Goal: Information Seeking & Learning: Compare options

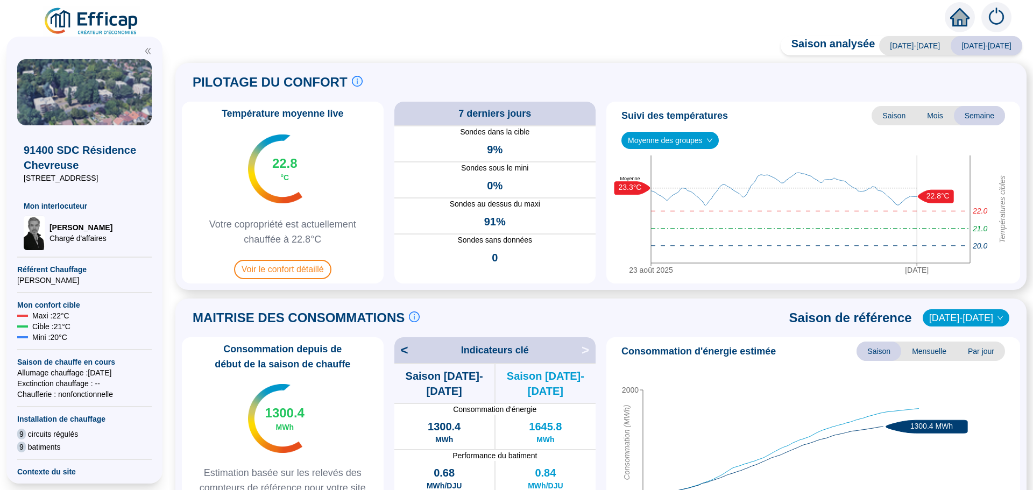
click at [276, 271] on span "Voir le confort détaillé" at bounding box center [282, 269] width 97 height 19
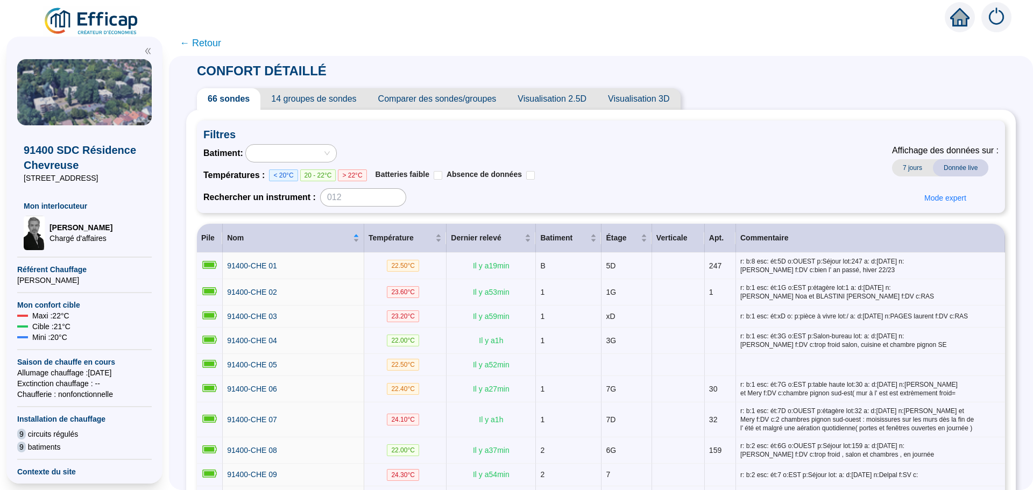
click at [485, 101] on span "Comparer des sondes/groupes" at bounding box center [437, 99] width 140 height 22
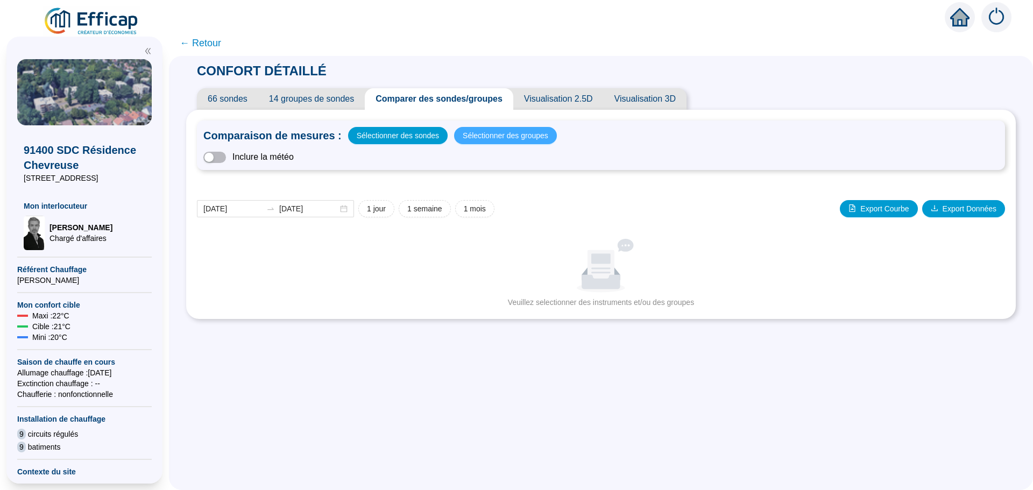
click at [535, 132] on span "Sélectionner des groupes" at bounding box center [506, 135] width 86 height 15
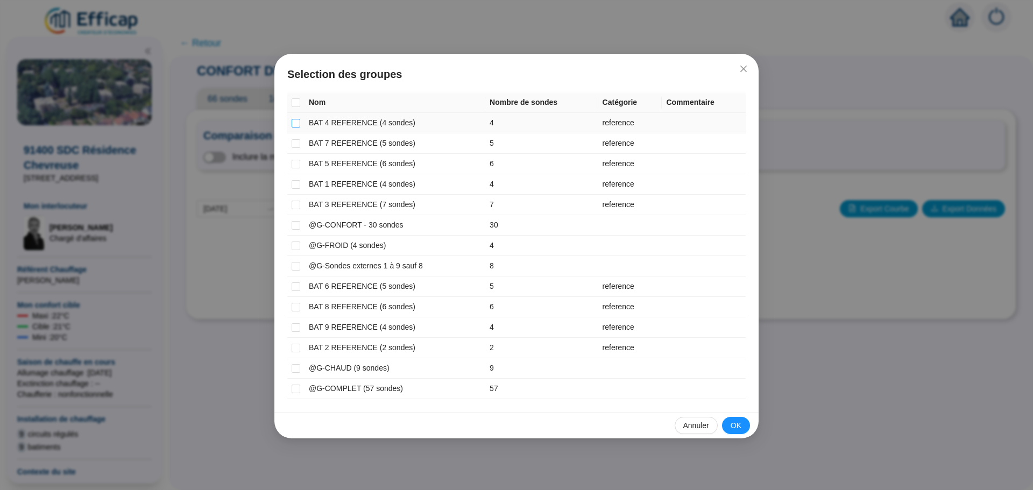
click at [297, 121] on input "checkbox" at bounding box center [296, 123] width 9 height 9
checkbox input "true"
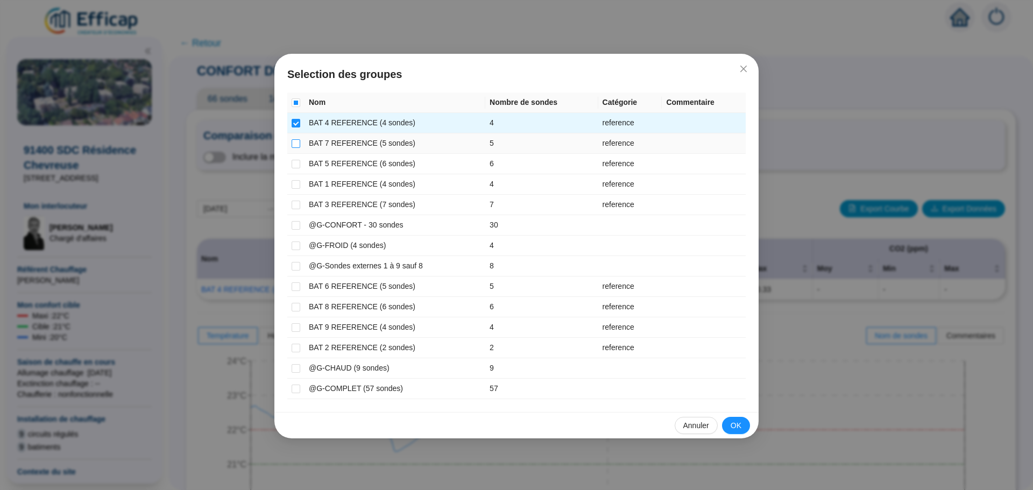
click at [295, 140] on input "checkbox" at bounding box center [296, 143] width 9 height 9
checkbox input "true"
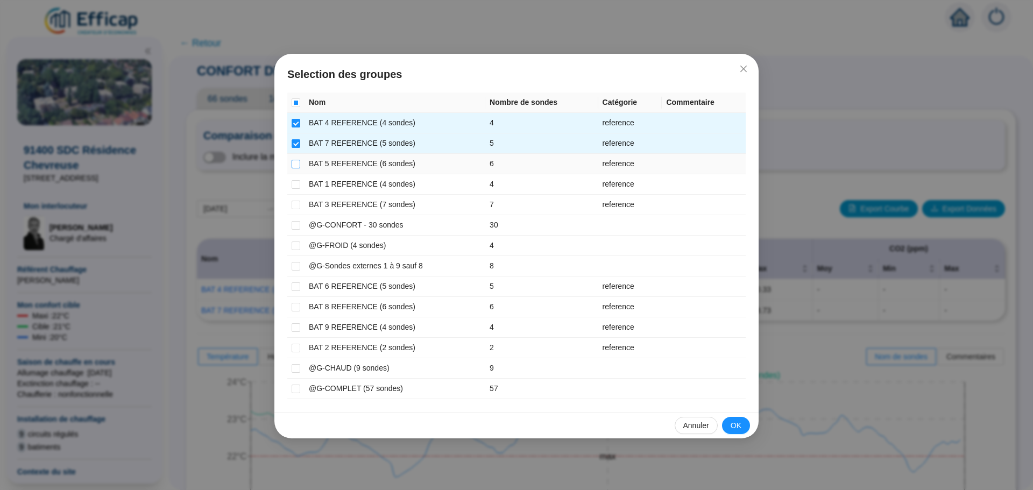
click at [294, 160] on input "checkbox" at bounding box center [296, 164] width 9 height 9
checkbox input "true"
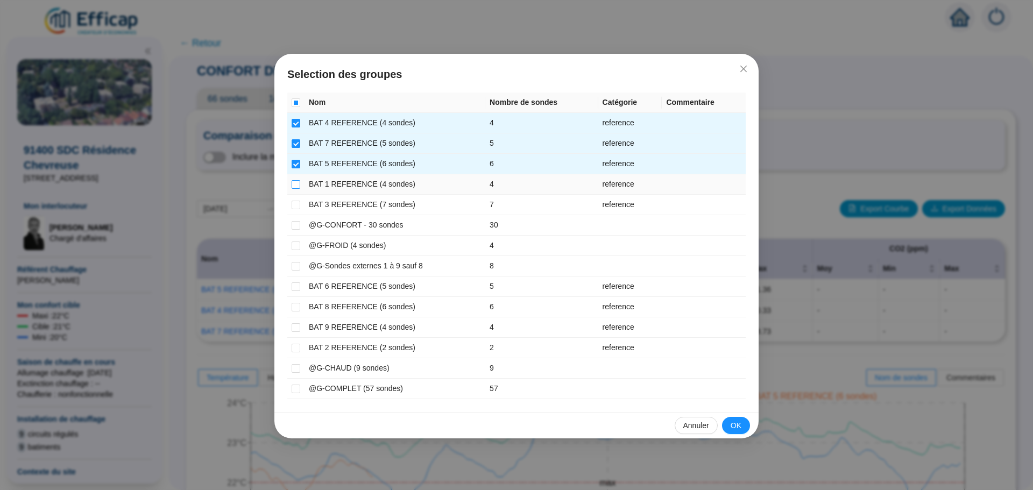
click at [294, 179] on label at bounding box center [296, 184] width 9 height 11
click at [294, 180] on input "checkbox" at bounding box center [296, 184] width 9 height 9
checkbox input "true"
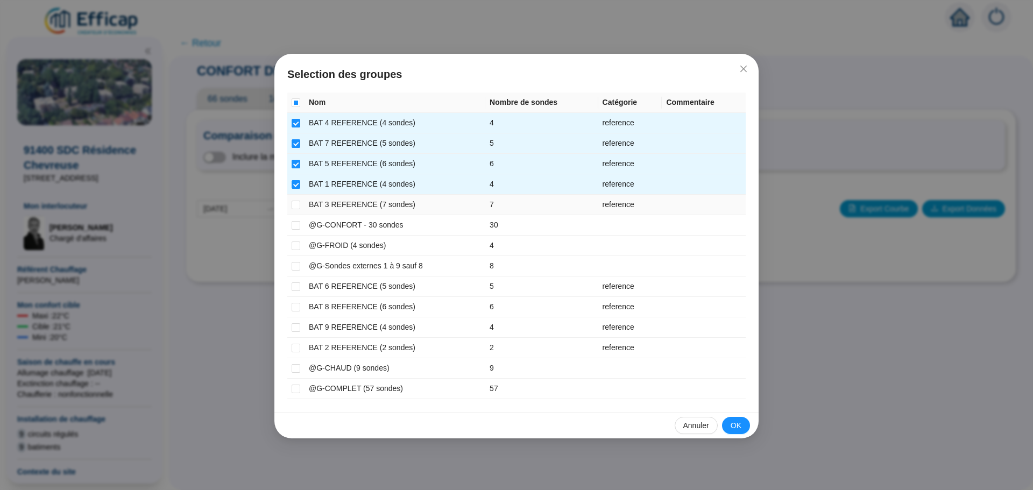
click at [294, 199] on td at bounding box center [295, 205] width 17 height 20
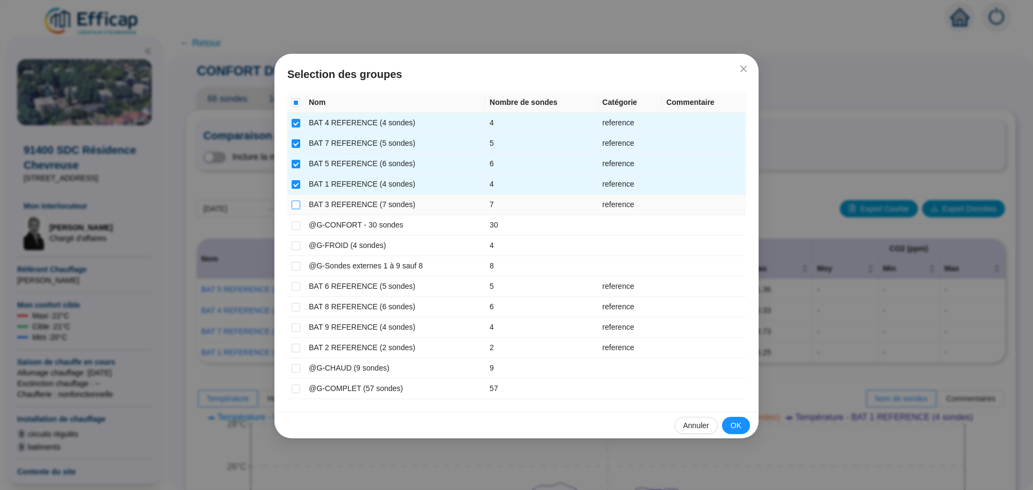
click at [294, 206] on input "checkbox" at bounding box center [296, 205] width 9 height 9
checkbox input "true"
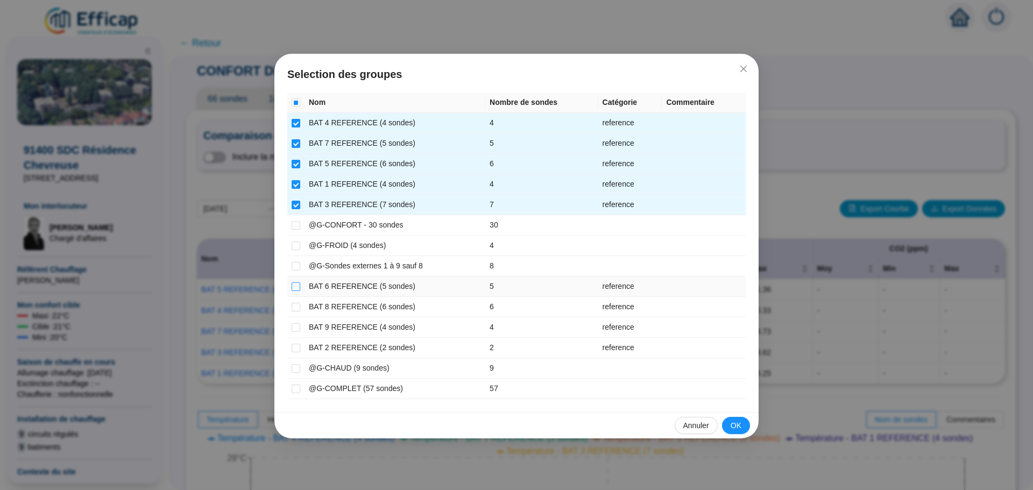
click at [298, 288] on input "checkbox" at bounding box center [296, 286] width 9 height 9
checkbox input "true"
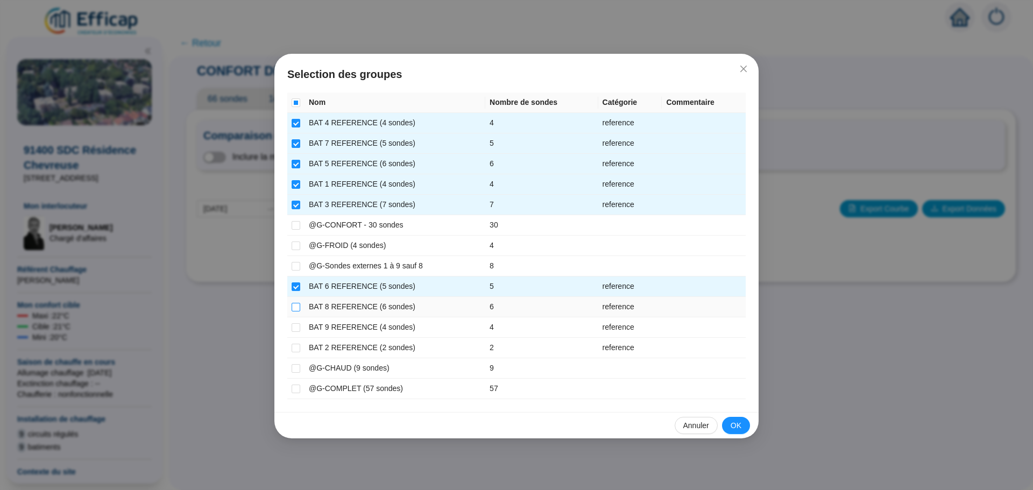
click at [295, 303] on input "checkbox" at bounding box center [296, 307] width 9 height 9
checkbox input "true"
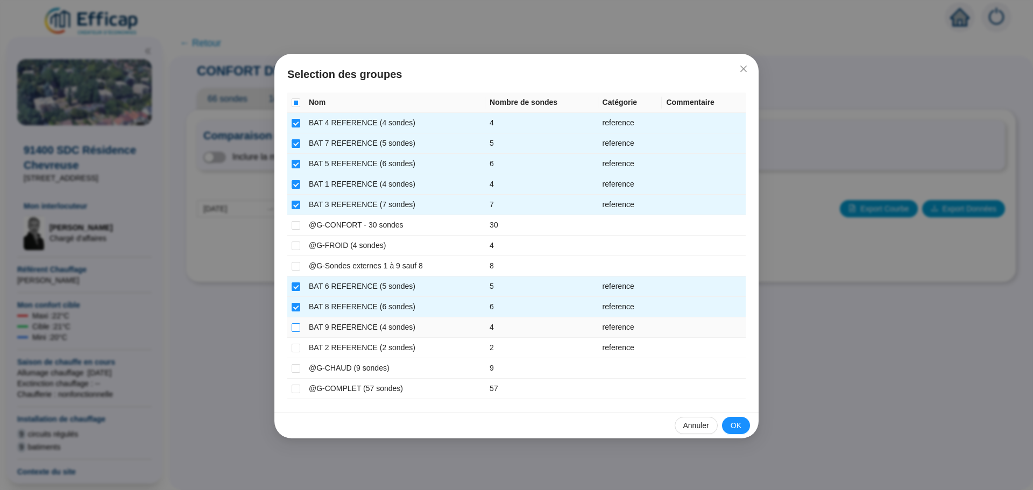
click at [296, 324] on input "checkbox" at bounding box center [296, 327] width 9 height 9
checkbox input "true"
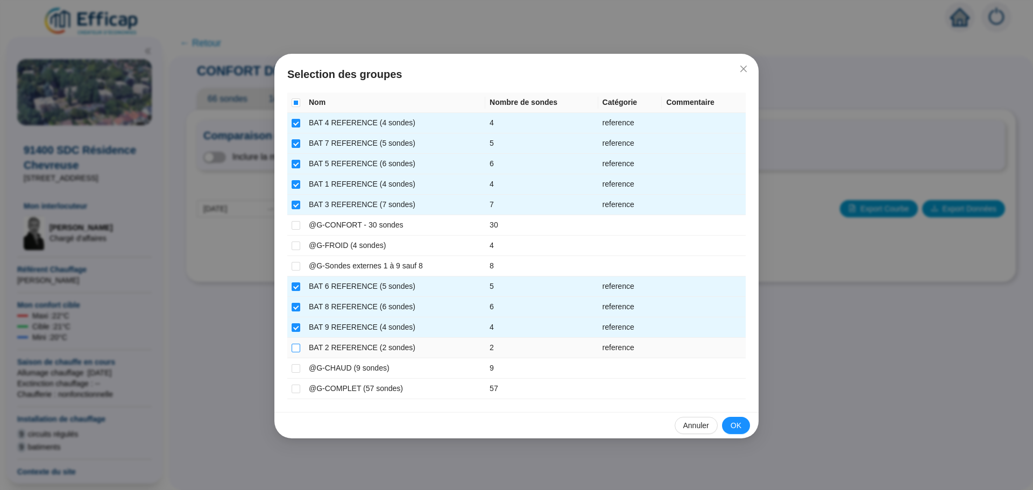
click at [294, 348] on input "checkbox" at bounding box center [296, 348] width 9 height 9
checkbox input "true"
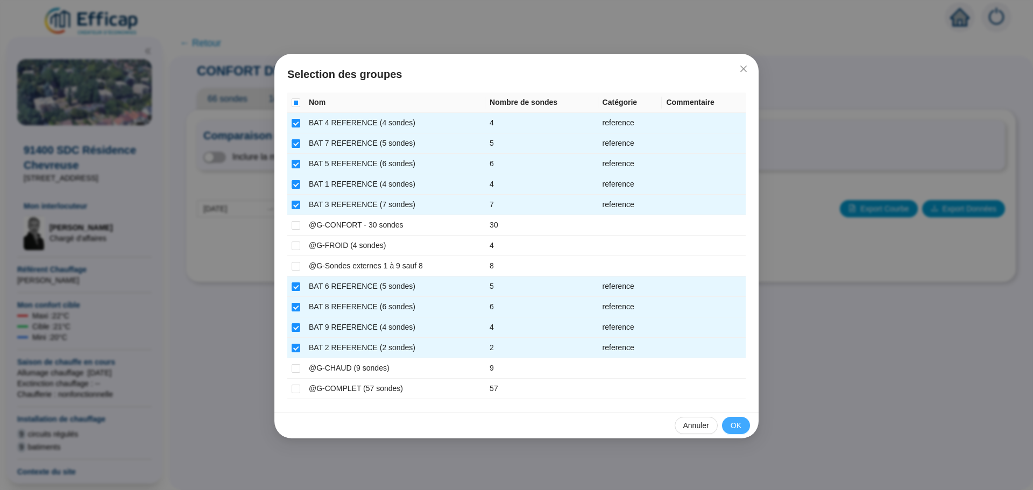
click at [734, 425] on span "OK" at bounding box center [736, 425] width 11 height 11
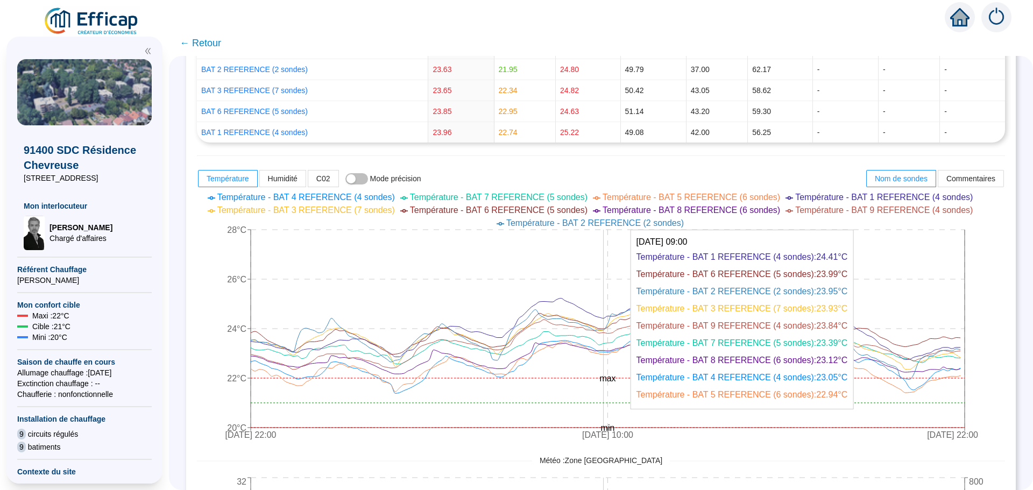
scroll to position [377, 0]
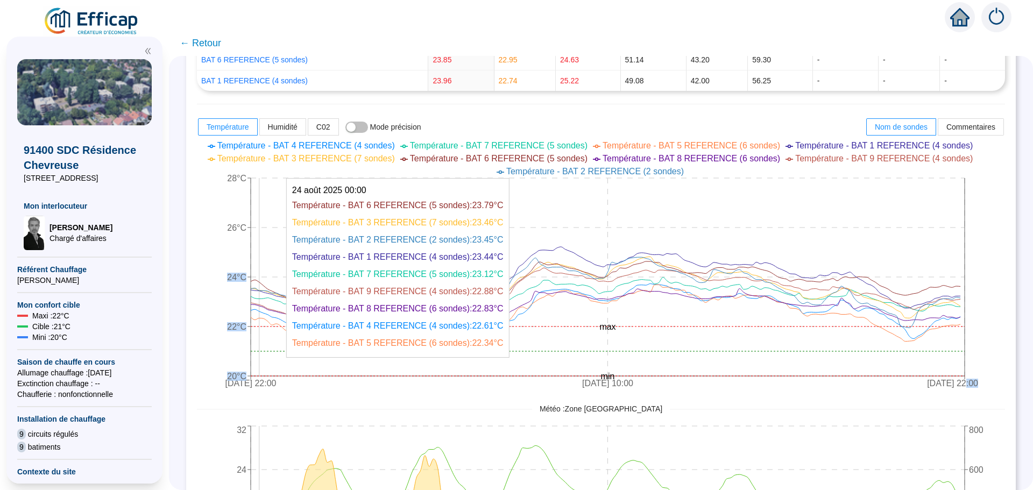
drag, startPoint x: 962, startPoint y: 306, endPoint x: 267, endPoint y: 289, distance: 694.3
click at [267, 289] on icon "23 août 2025 22:00 27 août 2025 10:00 30 août 2025 22:00 20°C 22°C 24°C 26°C 28…" at bounding box center [593, 266] width 792 height 258
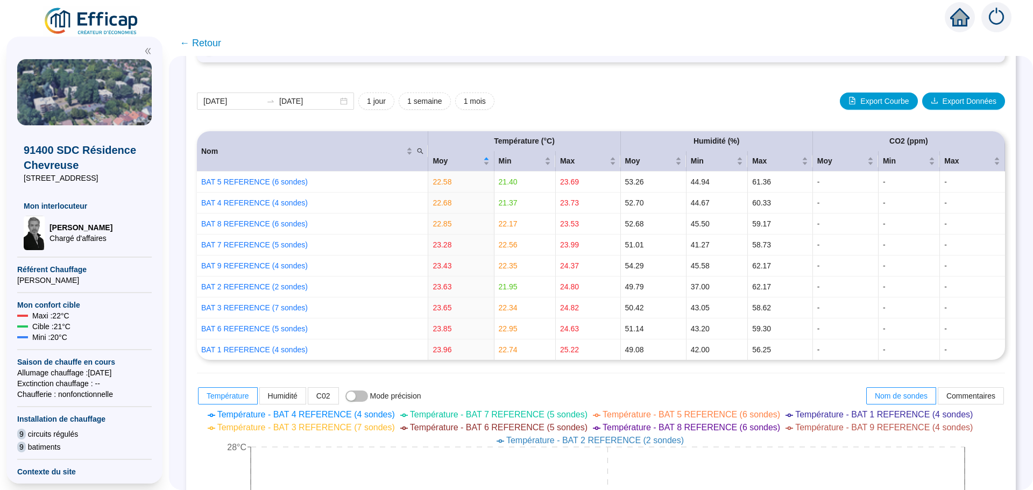
scroll to position [0, 0]
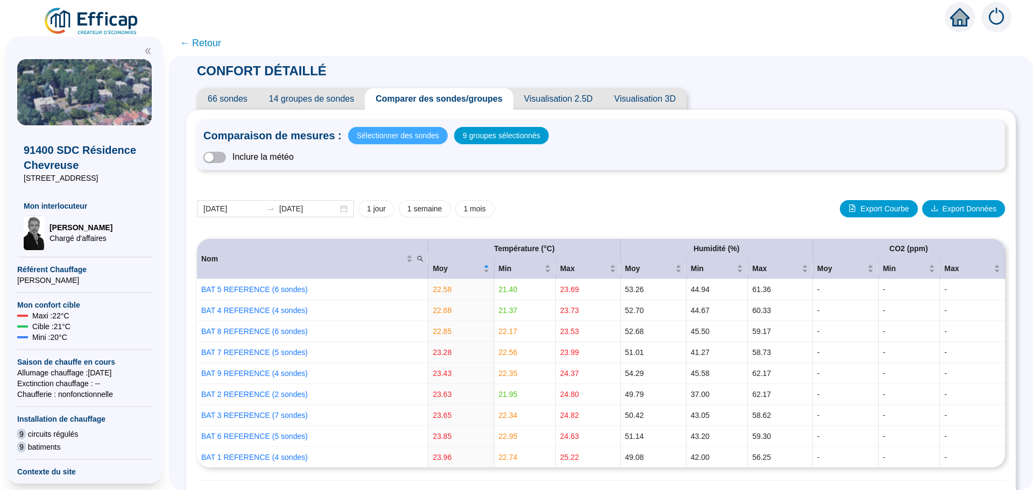
click at [429, 138] on span "Sélectionner des sondes" at bounding box center [398, 135] width 82 height 15
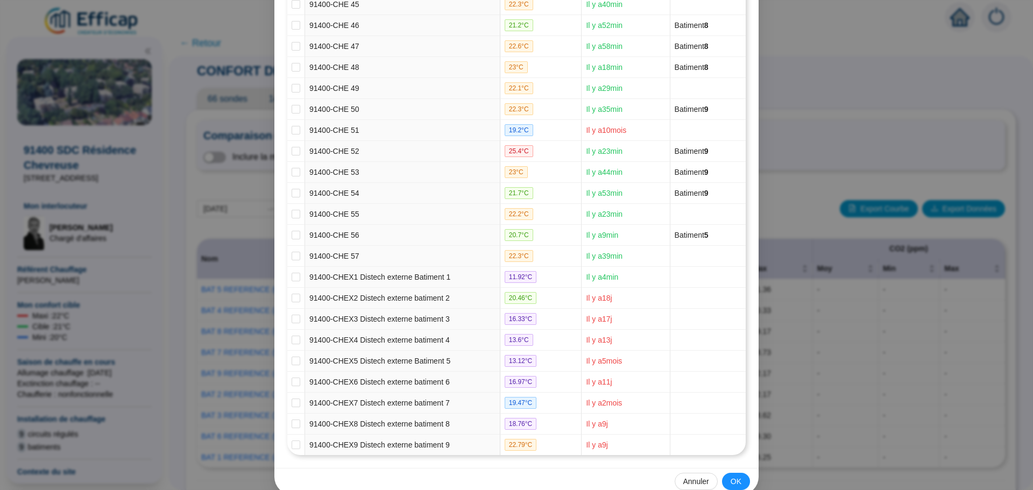
scroll to position [1101, 0]
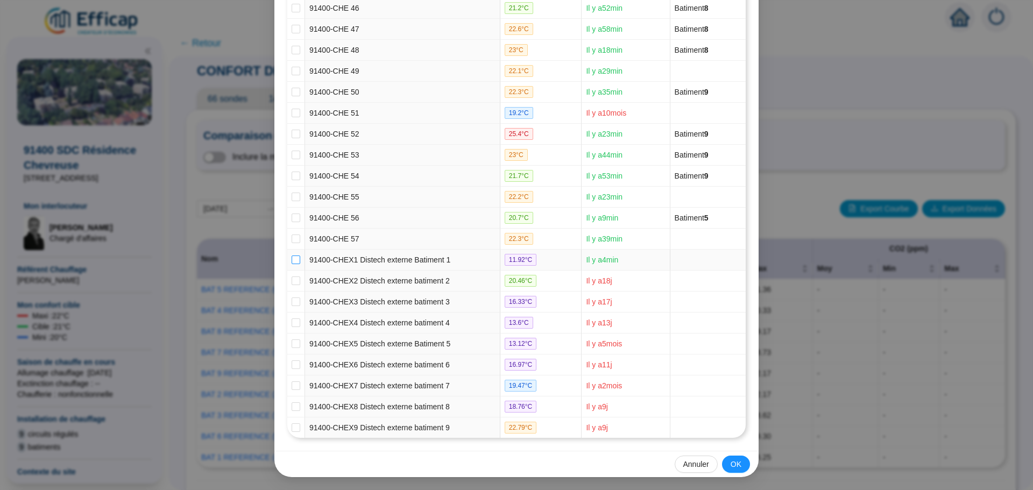
click at [292, 255] on label at bounding box center [296, 260] width 9 height 11
click at [292, 256] on input "checkbox" at bounding box center [296, 260] width 9 height 9
checkbox input "true"
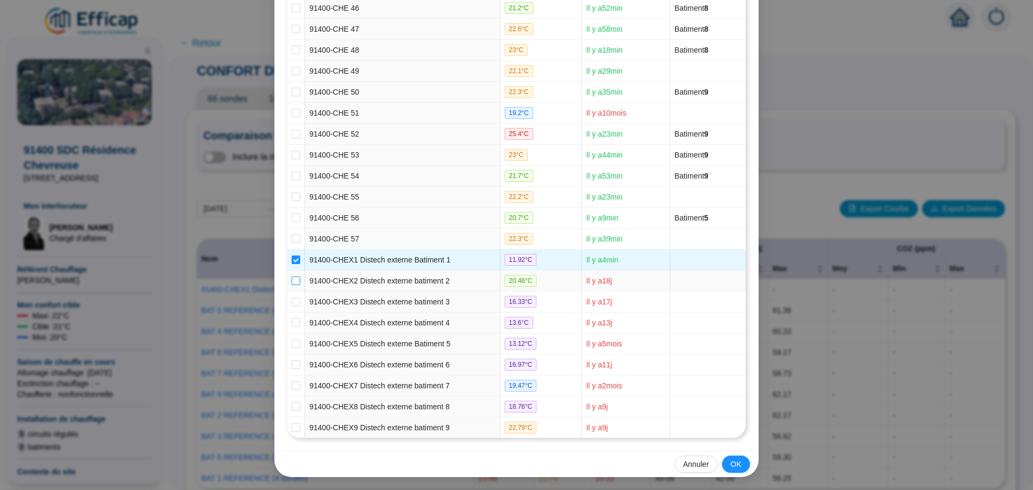
click at [292, 281] on input "checkbox" at bounding box center [296, 281] width 9 height 9
checkbox input "true"
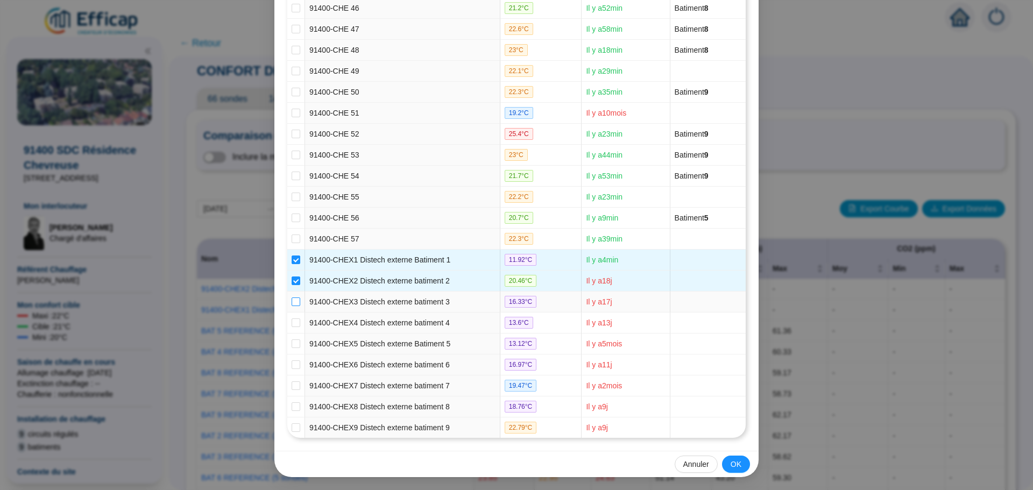
click at [292, 301] on input "checkbox" at bounding box center [296, 302] width 9 height 9
checkbox input "true"
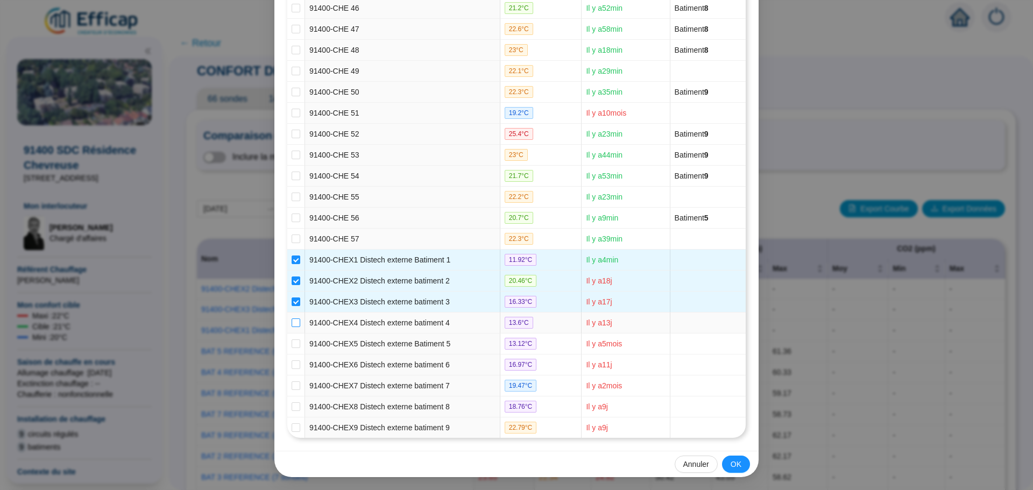
click at [294, 319] on input "checkbox" at bounding box center [296, 323] width 9 height 9
checkbox input "true"
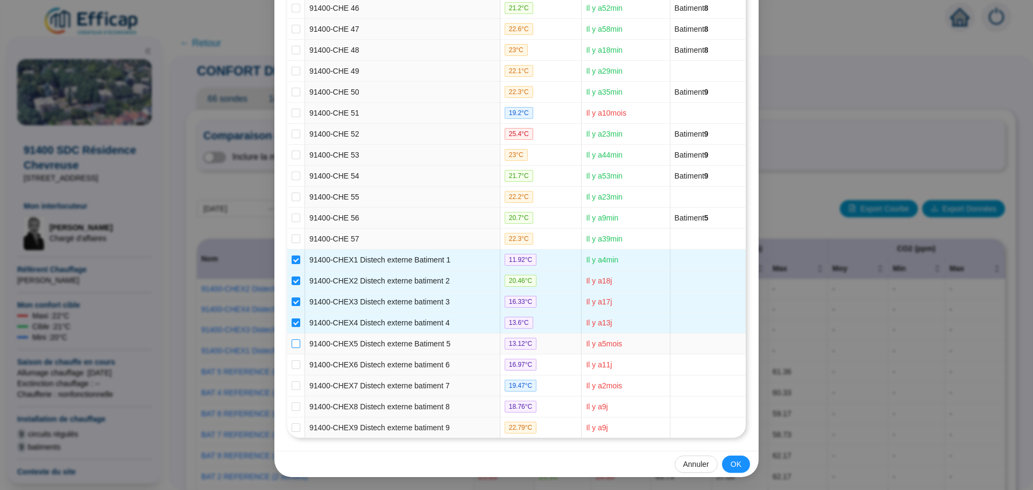
click at [293, 344] on input "checkbox" at bounding box center [296, 344] width 9 height 9
checkbox input "true"
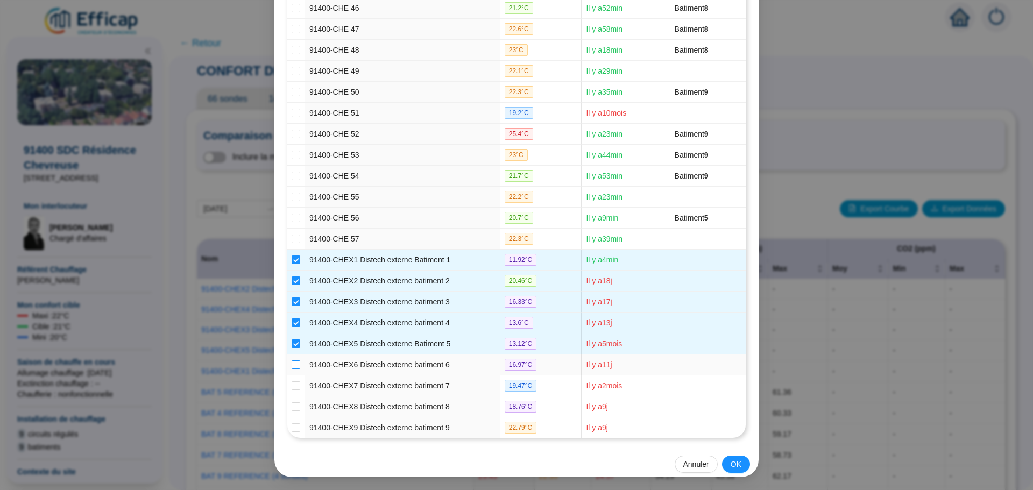
click at [293, 365] on input "checkbox" at bounding box center [296, 364] width 9 height 9
checkbox input "true"
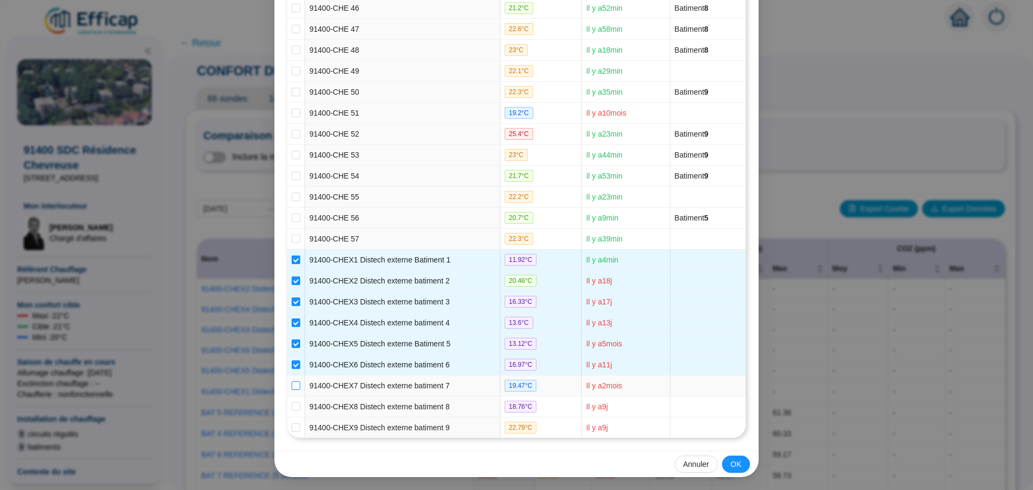
click at [294, 388] on input "checkbox" at bounding box center [296, 385] width 9 height 9
checkbox input "true"
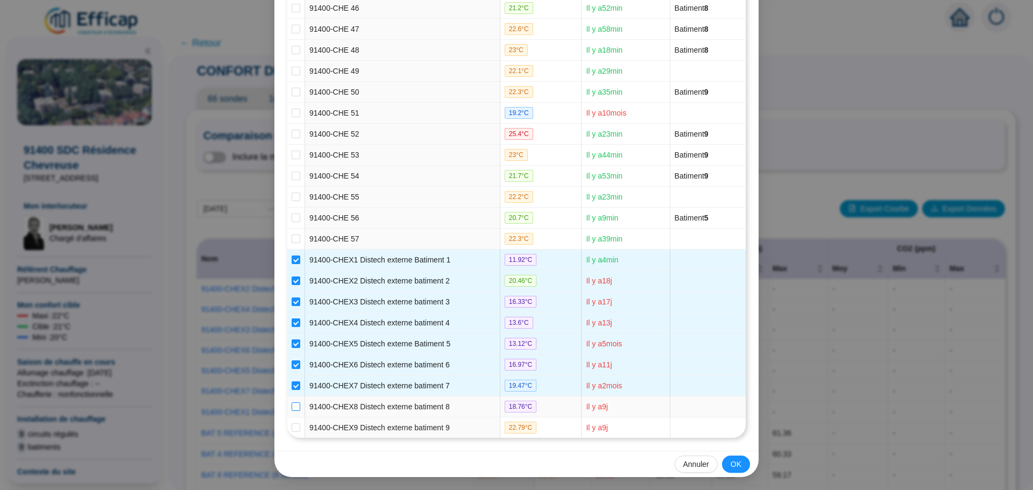
click at [292, 412] on label at bounding box center [296, 406] width 9 height 11
click at [292, 411] on input "checkbox" at bounding box center [296, 406] width 9 height 9
checkbox input "true"
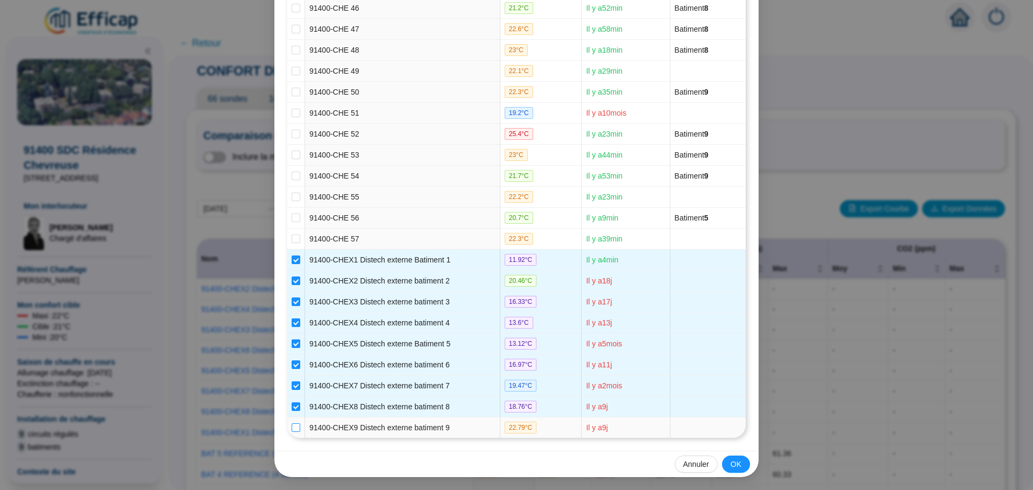
click at [294, 428] on input "checkbox" at bounding box center [296, 427] width 9 height 9
checkbox input "true"
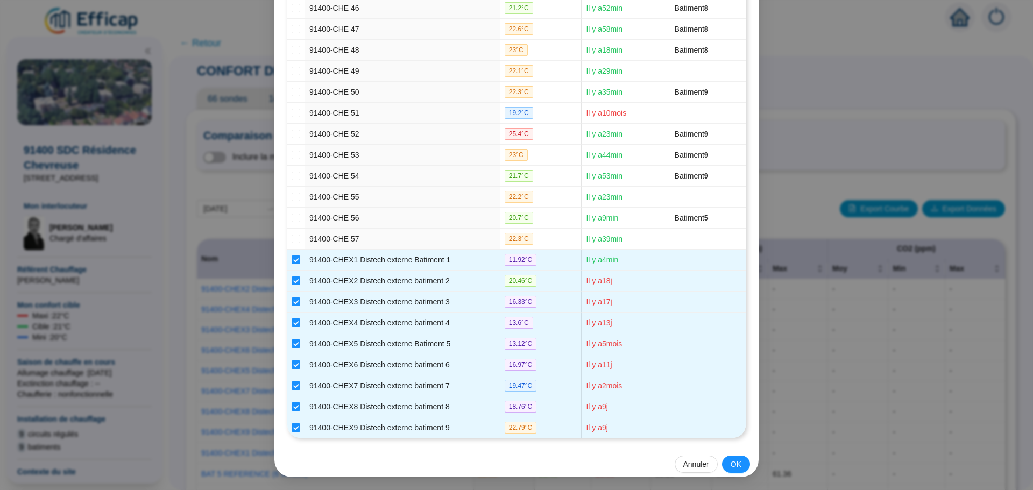
click at [737, 462] on span "OK" at bounding box center [736, 464] width 11 height 11
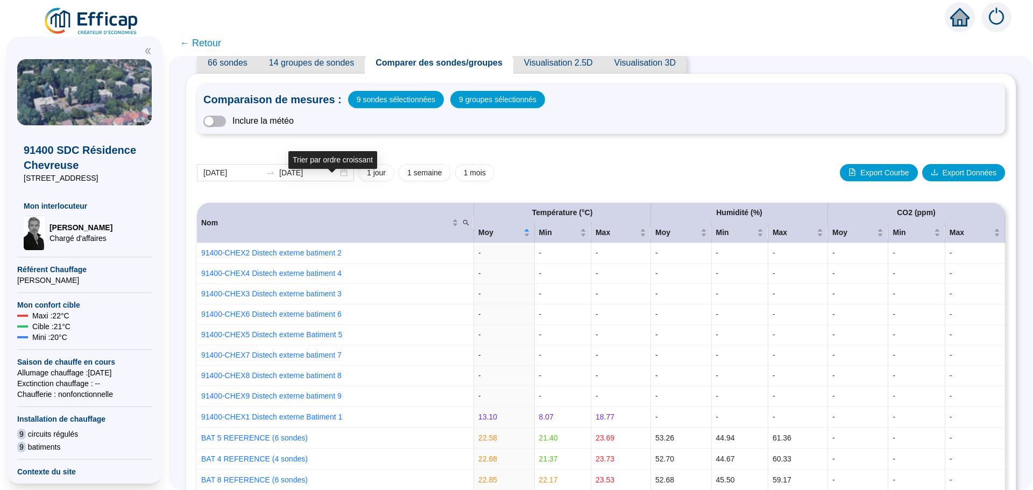
scroll to position [0, 0]
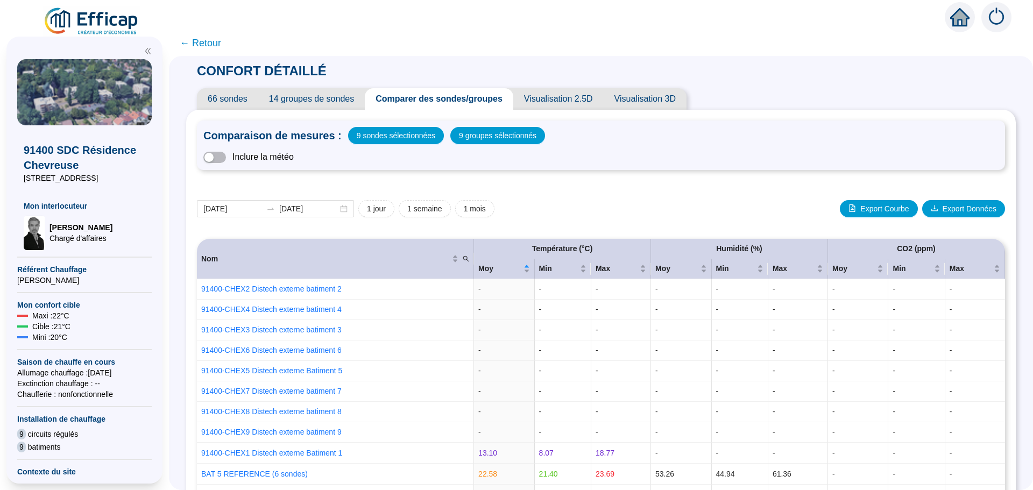
click at [217, 44] on span "← Retour" at bounding box center [200, 43] width 41 height 15
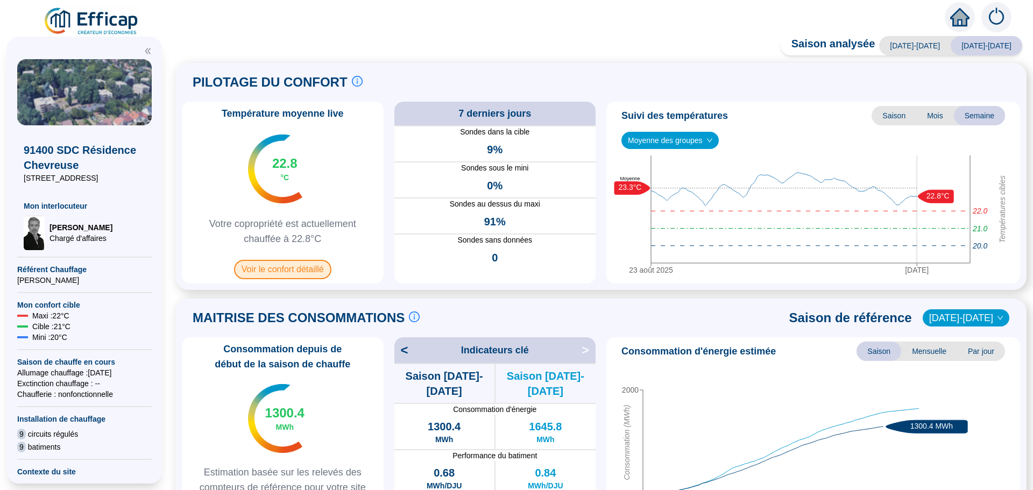
click at [317, 273] on span "Voir le confort détaillé" at bounding box center [282, 269] width 97 height 19
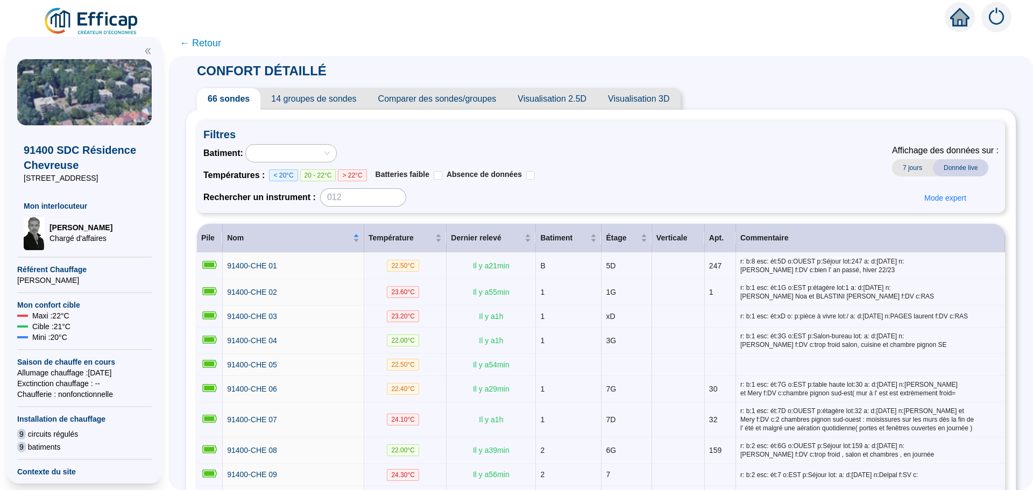
click at [432, 98] on span "Comparer des sondes/groupes" at bounding box center [437, 99] width 140 height 22
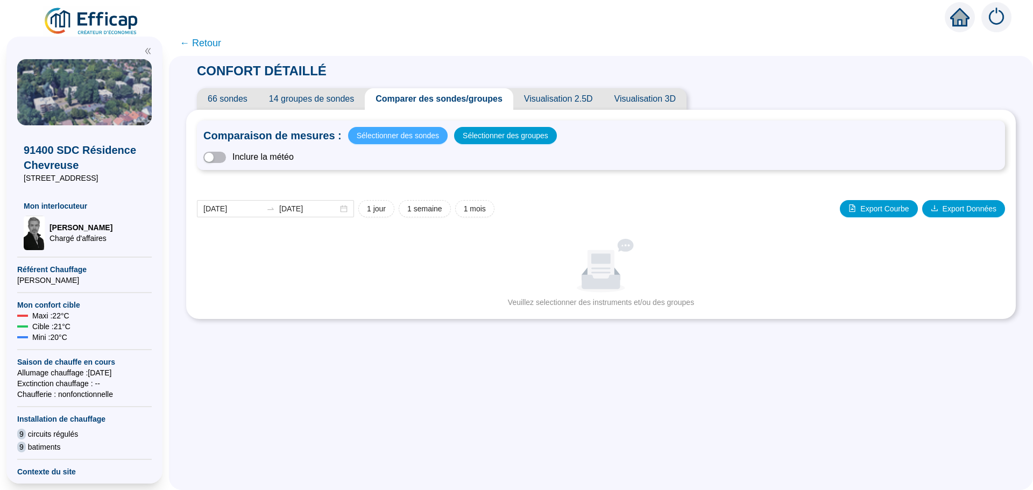
click at [395, 132] on span "Sélectionner des sondes" at bounding box center [398, 135] width 82 height 15
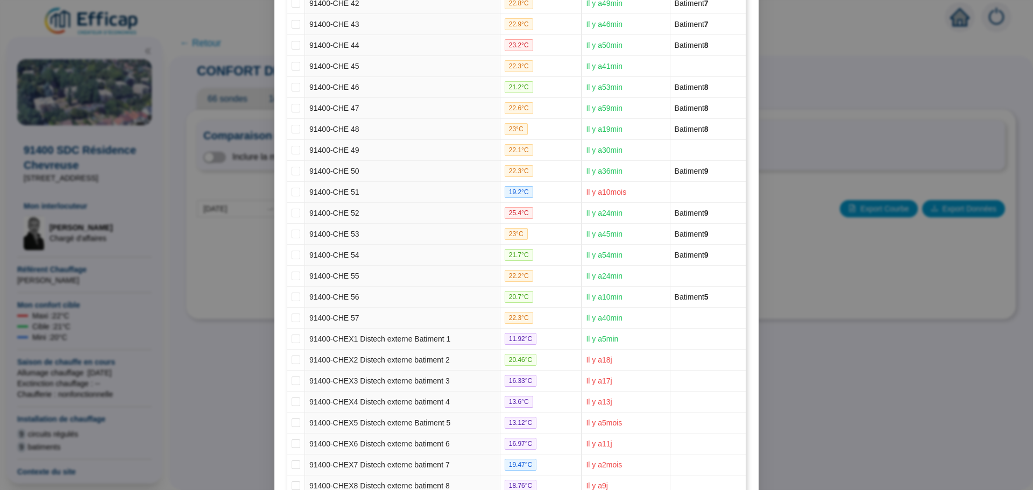
scroll to position [1101, 0]
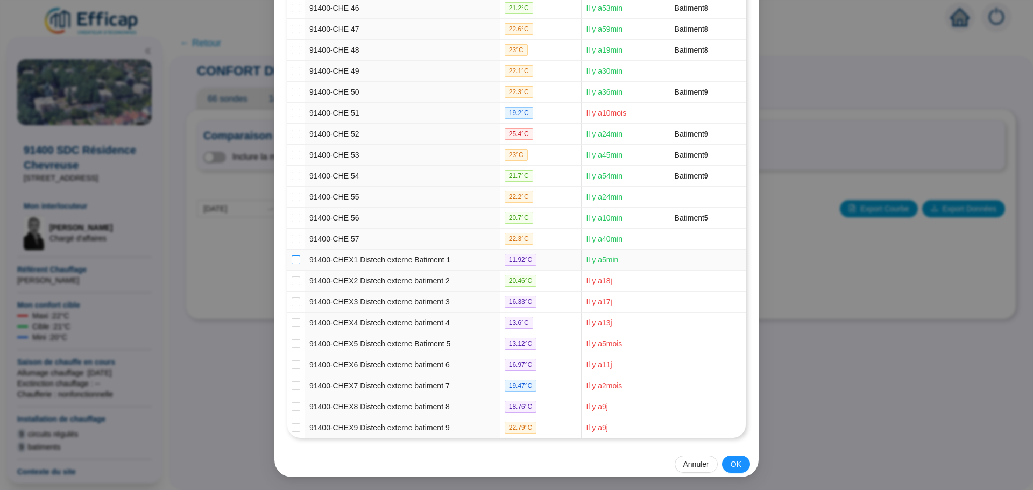
click at [295, 262] on input "checkbox" at bounding box center [296, 260] width 9 height 9
checkbox input "true"
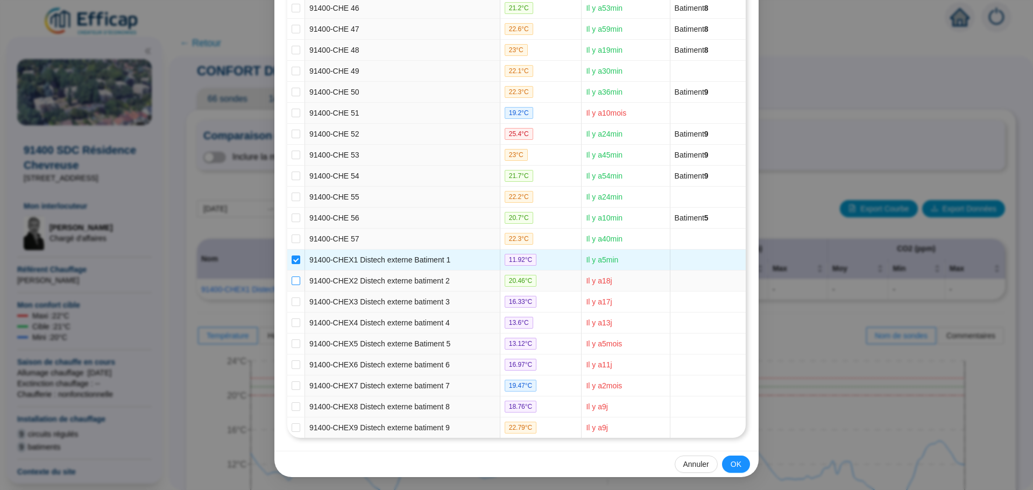
click at [292, 284] on input "checkbox" at bounding box center [296, 281] width 9 height 9
checkbox input "true"
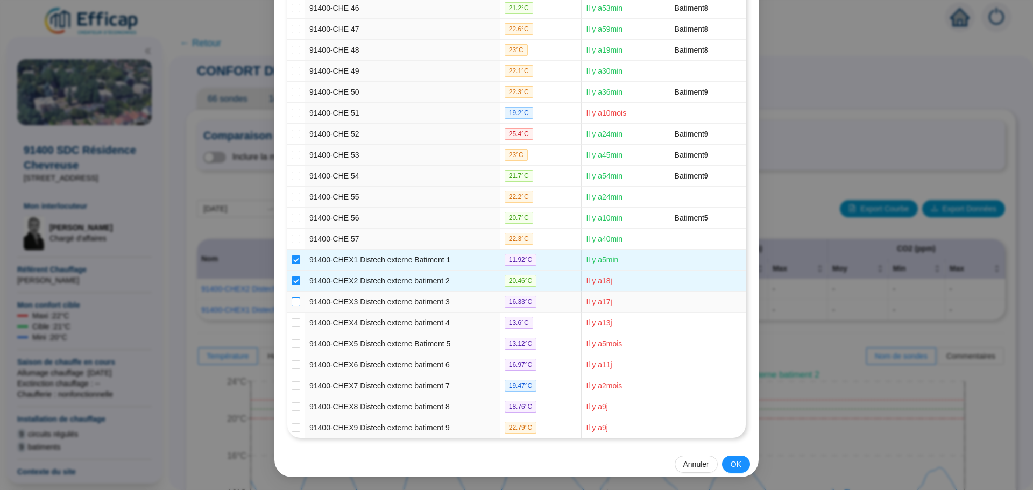
click at [292, 299] on input "checkbox" at bounding box center [296, 302] width 9 height 9
checkbox input "true"
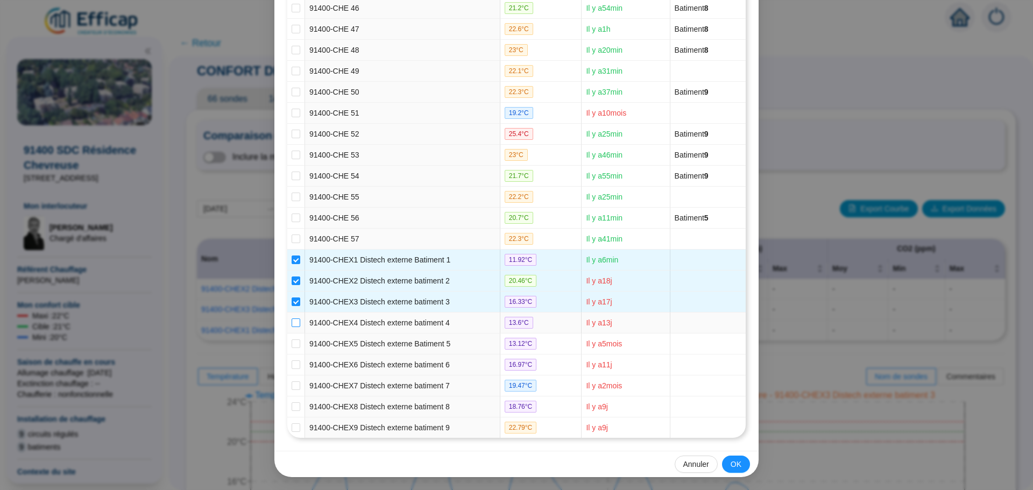
click at [292, 322] on input "checkbox" at bounding box center [296, 323] width 9 height 9
checkbox input "true"
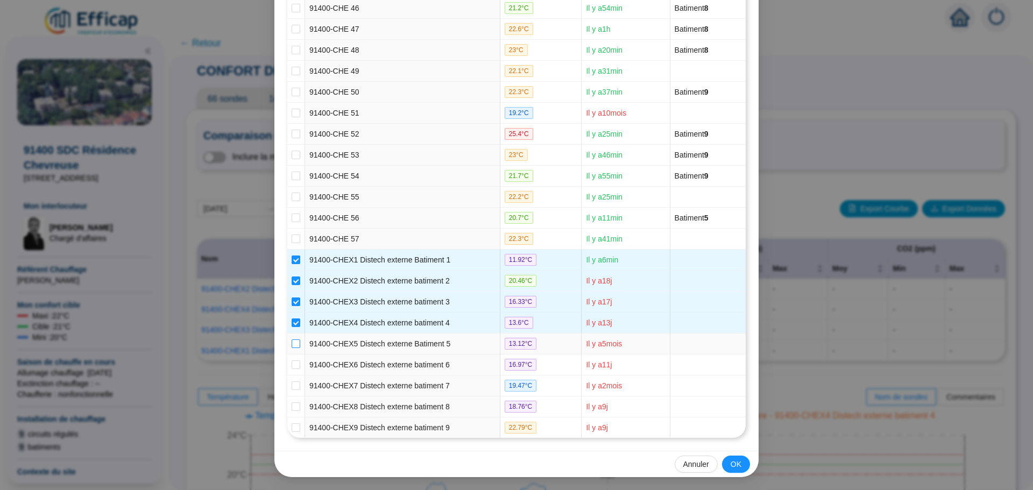
click at [292, 340] on input "checkbox" at bounding box center [296, 344] width 9 height 9
checkbox input "true"
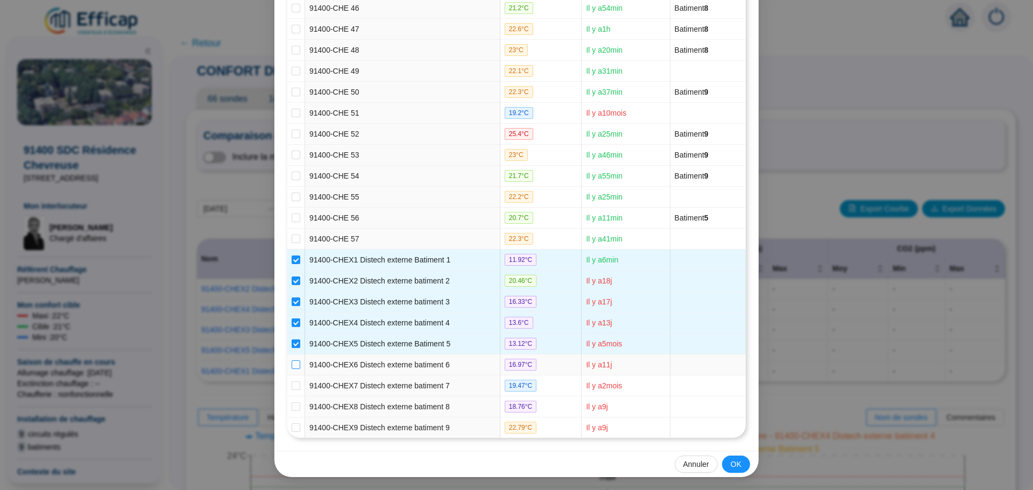
click at [294, 368] on input "checkbox" at bounding box center [296, 364] width 9 height 9
checkbox input "true"
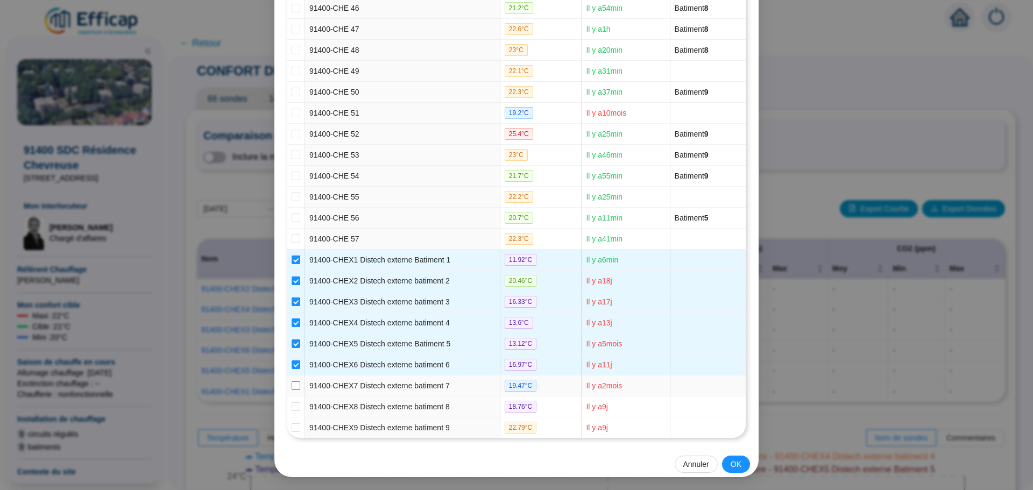
click at [292, 387] on input "checkbox" at bounding box center [296, 385] width 9 height 9
checkbox input "true"
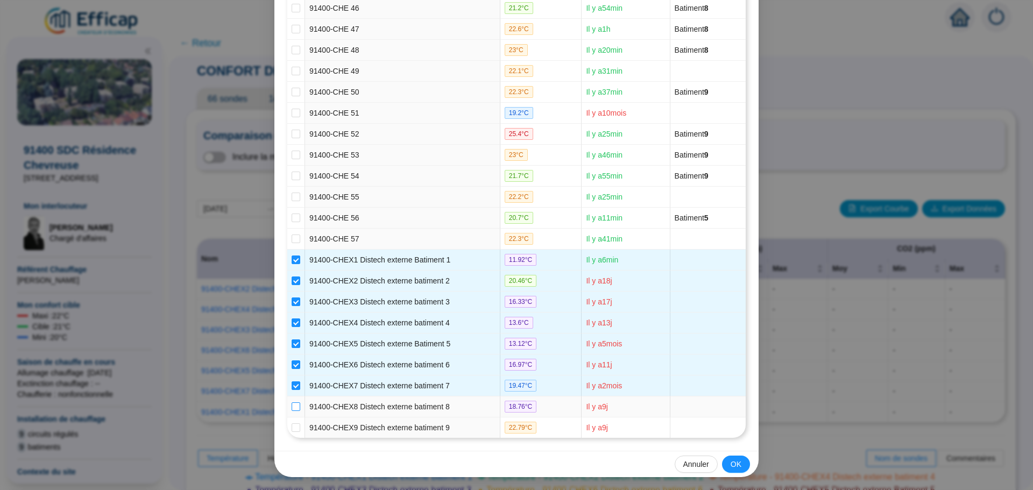
click at [292, 401] on label at bounding box center [296, 406] width 9 height 11
click at [292, 402] on input "checkbox" at bounding box center [296, 406] width 9 height 9
checkbox input "true"
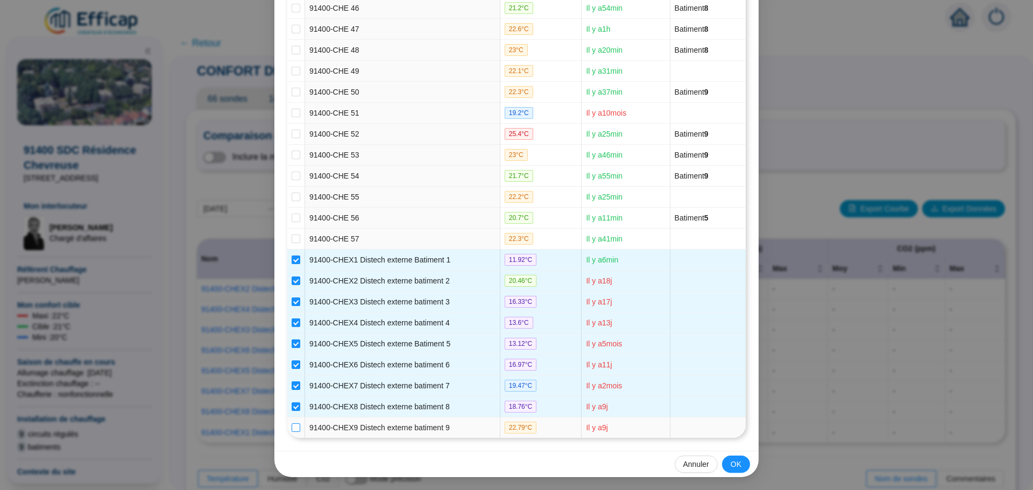
click at [292, 427] on input "checkbox" at bounding box center [296, 427] width 9 height 9
checkbox input "true"
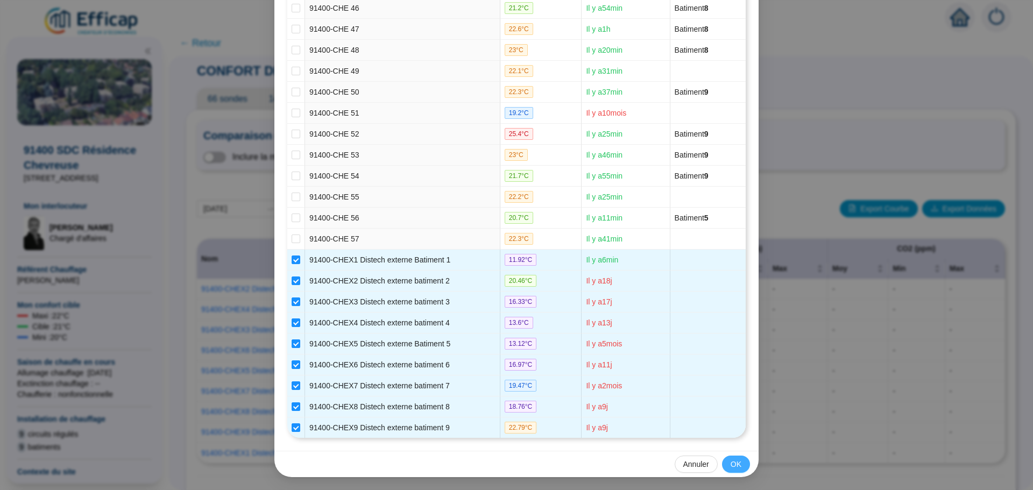
click at [725, 461] on button "OK" at bounding box center [736, 464] width 28 height 17
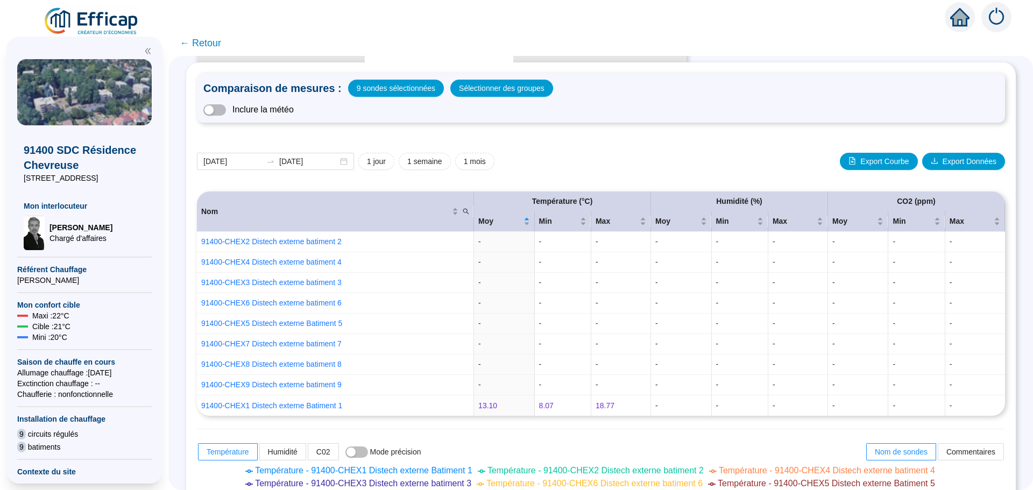
scroll to position [0, 0]
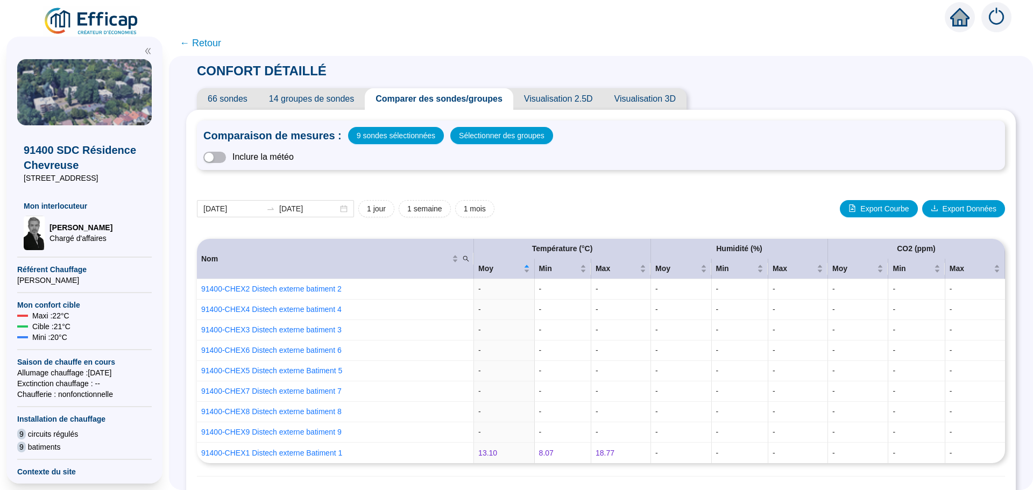
click at [221, 43] on span "← Retour" at bounding box center [200, 43] width 41 height 15
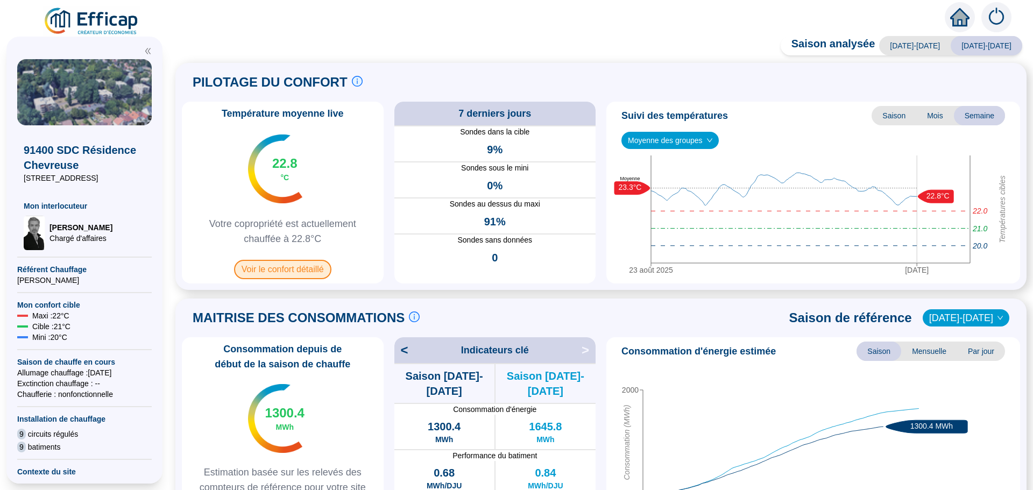
click at [278, 271] on span "Voir le confort détaillé" at bounding box center [282, 269] width 97 height 19
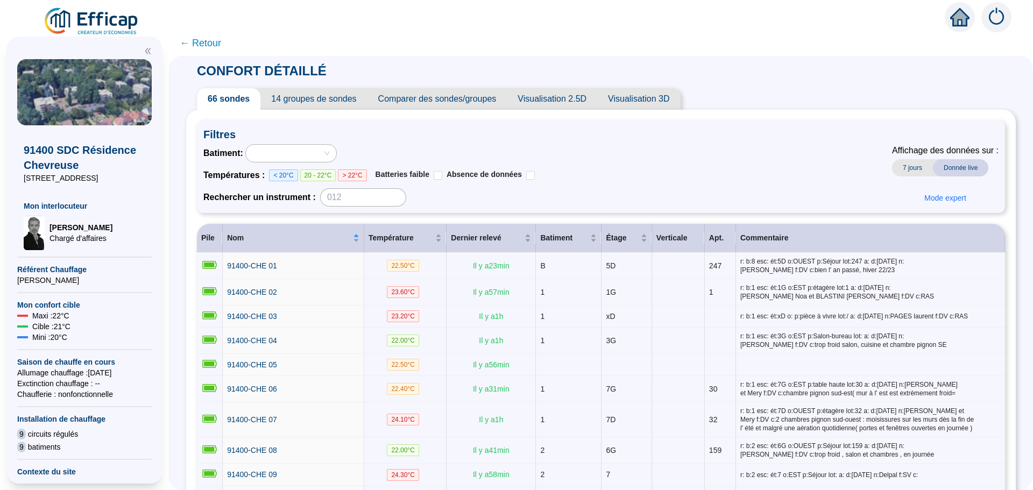
click at [472, 98] on span "Comparer des sondes/groupes" at bounding box center [437, 99] width 140 height 22
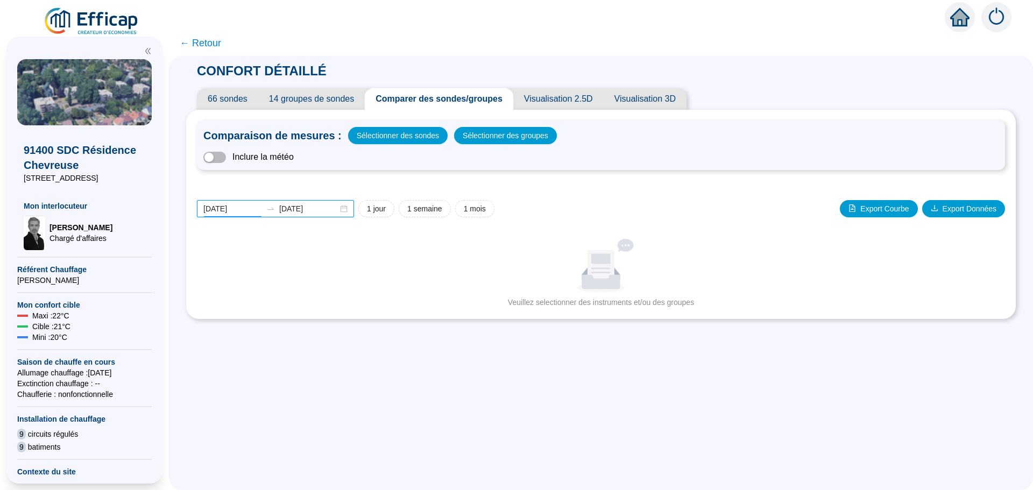
click at [250, 209] on input "[DATE]" at bounding box center [232, 208] width 59 height 11
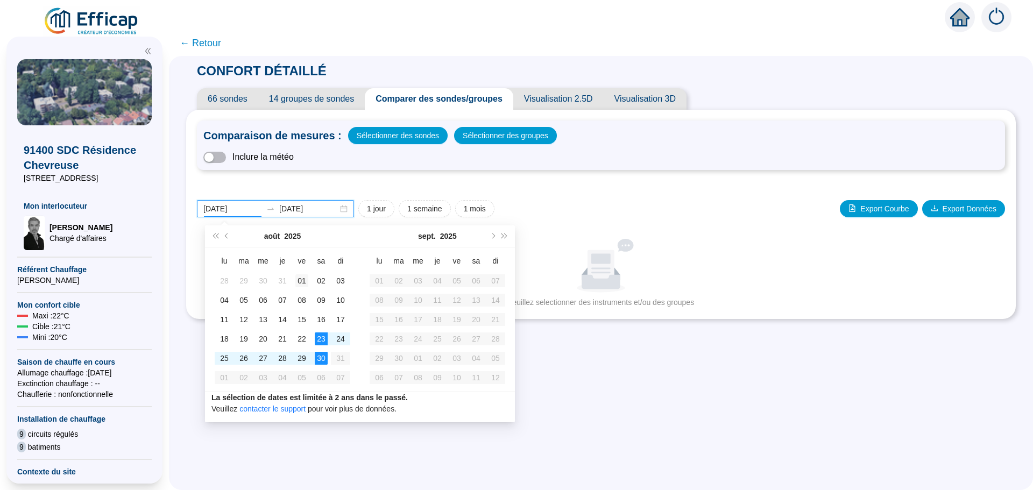
type input "[DATE]"
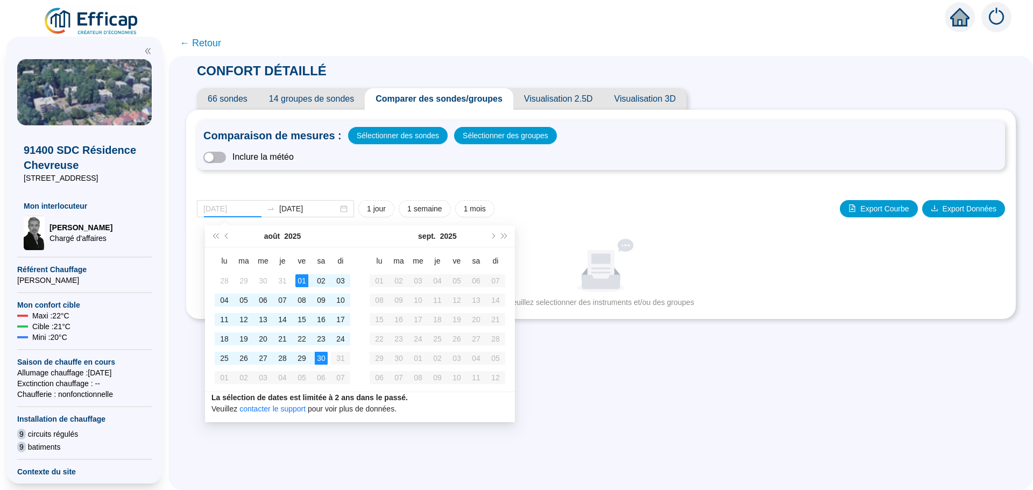
click at [300, 284] on div "01" at bounding box center [301, 280] width 13 height 13
type input "[DATE]"
click at [322, 363] on div "30" at bounding box center [321, 358] width 13 height 13
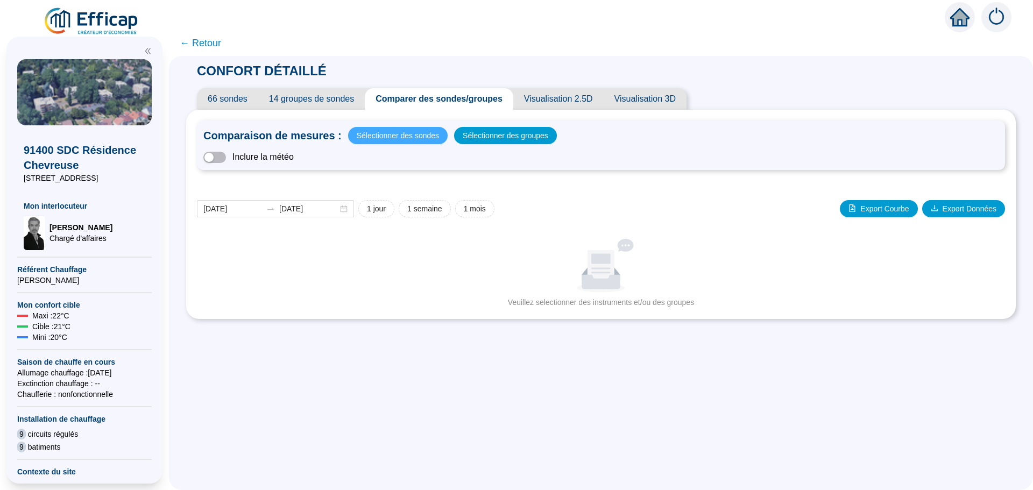
click at [419, 144] on div "Comparaison de mesures : Sélectionner des sondes Sélectionner des groupes Inclu…" at bounding box center [601, 146] width 808 height 50
click at [418, 137] on span "Sélectionner des sondes" at bounding box center [398, 135] width 82 height 15
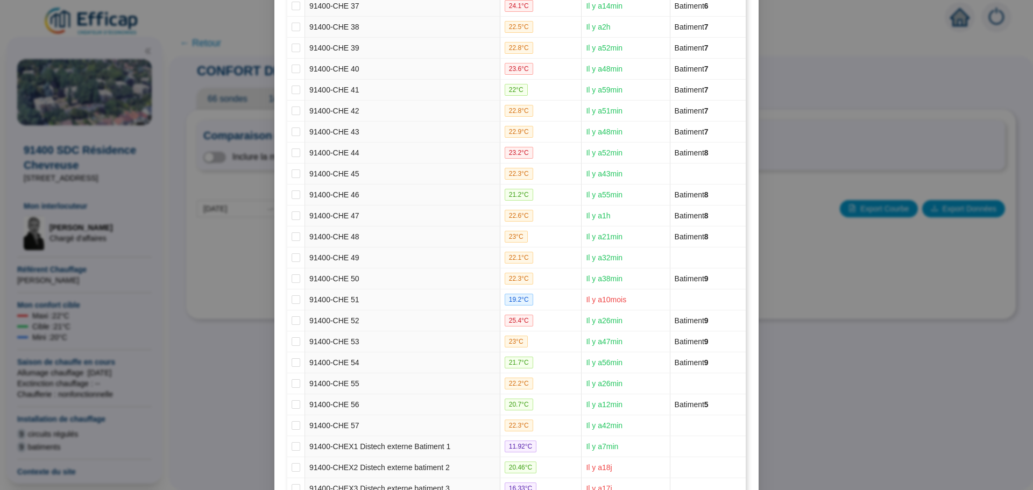
scroll to position [1101, 0]
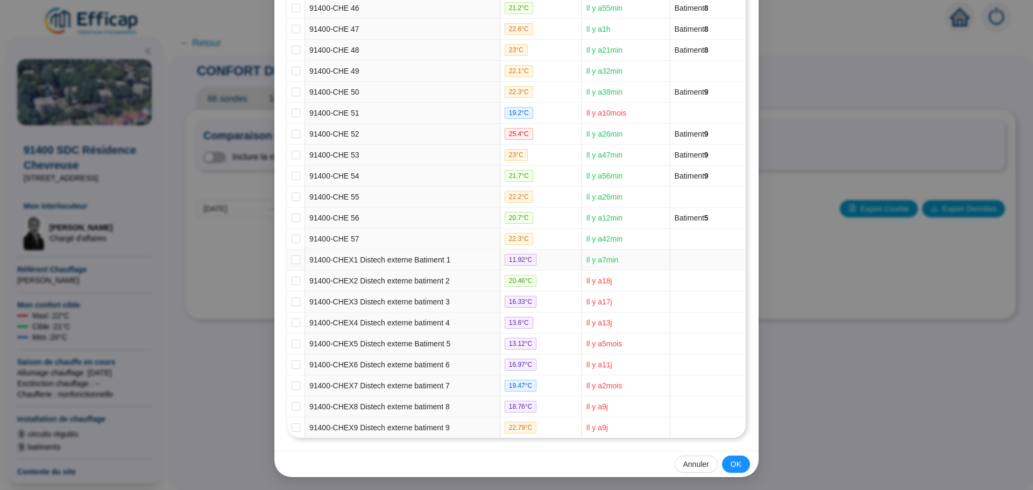
drag, startPoint x: 294, startPoint y: 255, endPoint x: 282, endPoint y: 272, distance: 20.1
click at [292, 258] on label at bounding box center [296, 260] width 9 height 11
click at [292, 265] on label at bounding box center [296, 260] width 9 height 11
click at [292, 264] on input "checkbox" at bounding box center [296, 260] width 9 height 9
checkbox input "true"
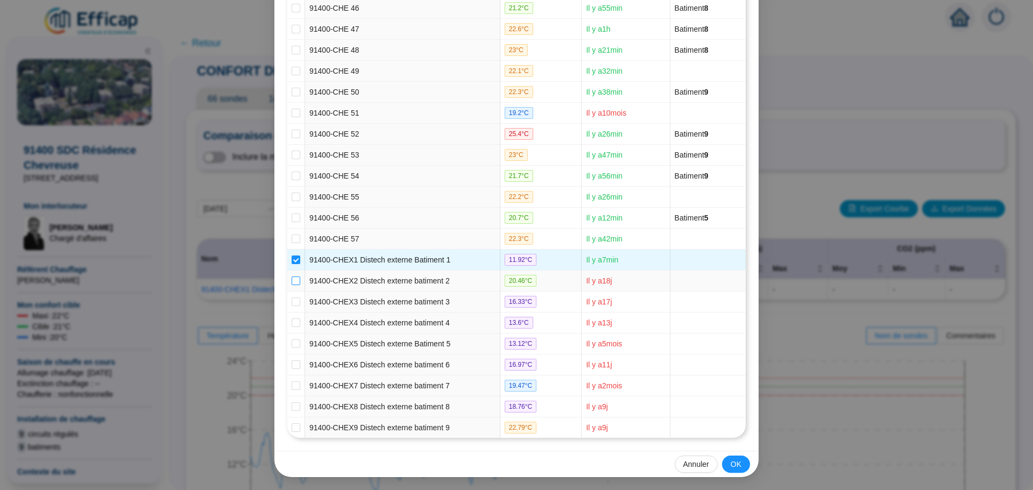
click at [292, 282] on input "checkbox" at bounding box center [296, 281] width 9 height 9
checkbox input "true"
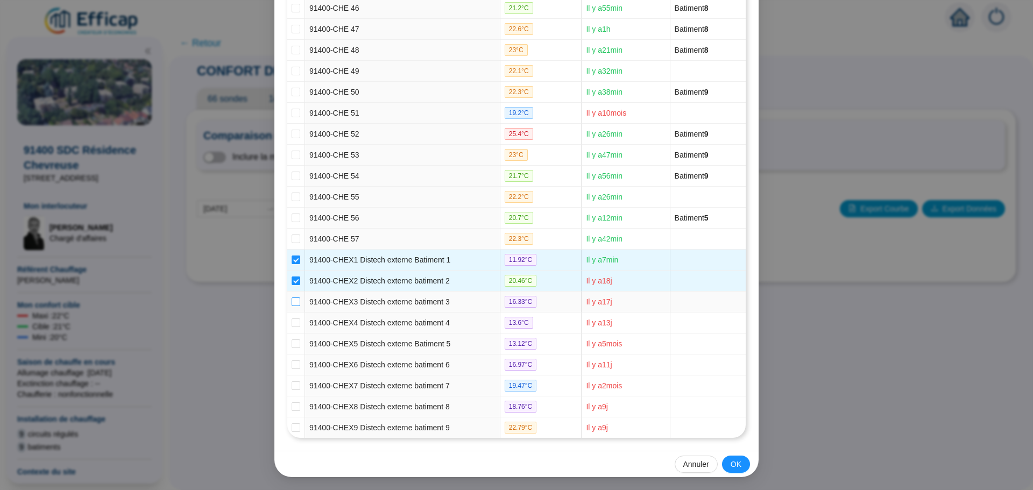
click at [292, 299] on input "checkbox" at bounding box center [296, 302] width 9 height 9
checkbox input "true"
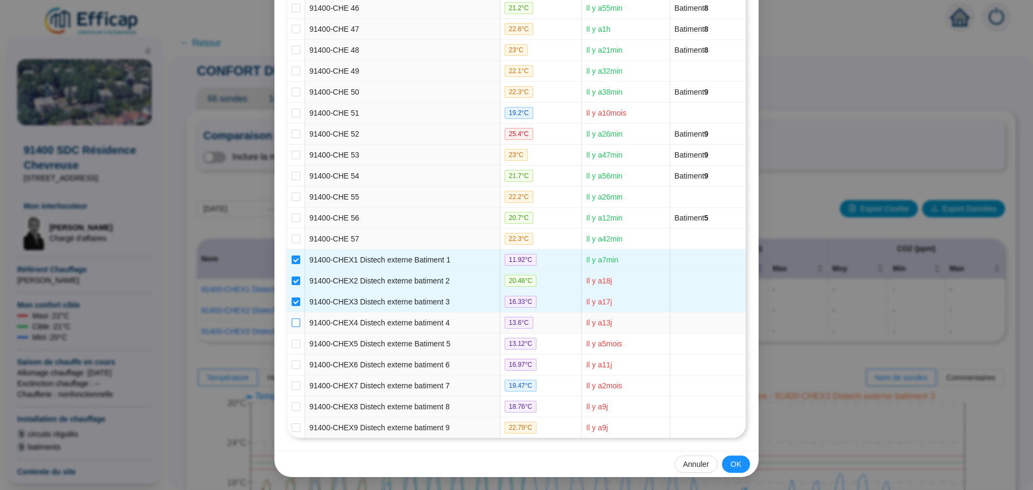
click at [294, 321] on input "checkbox" at bounding box center [296, 323] width 9 height 9
checkbox input "true"
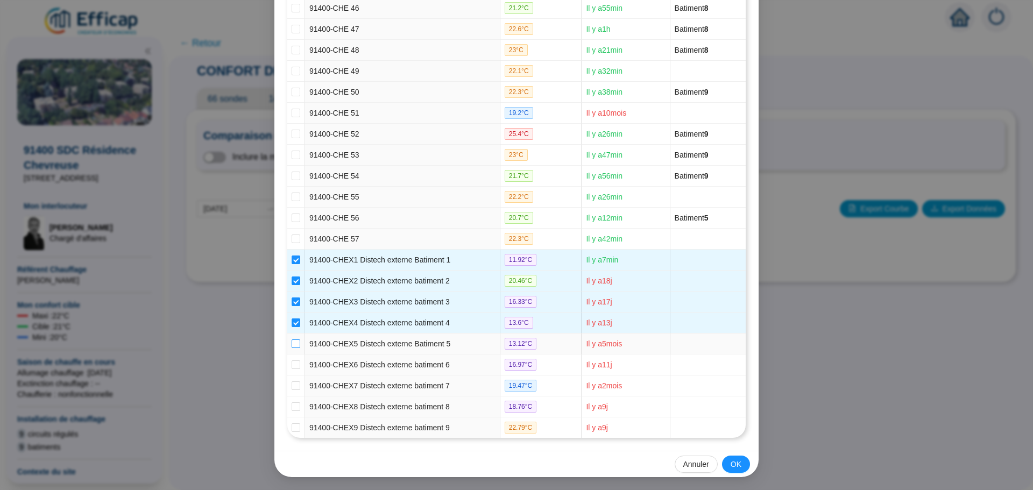
click at [294, 343] on input "checkbox" at bounding box center [296, 344] width 9 height 9
checkbox input "true"
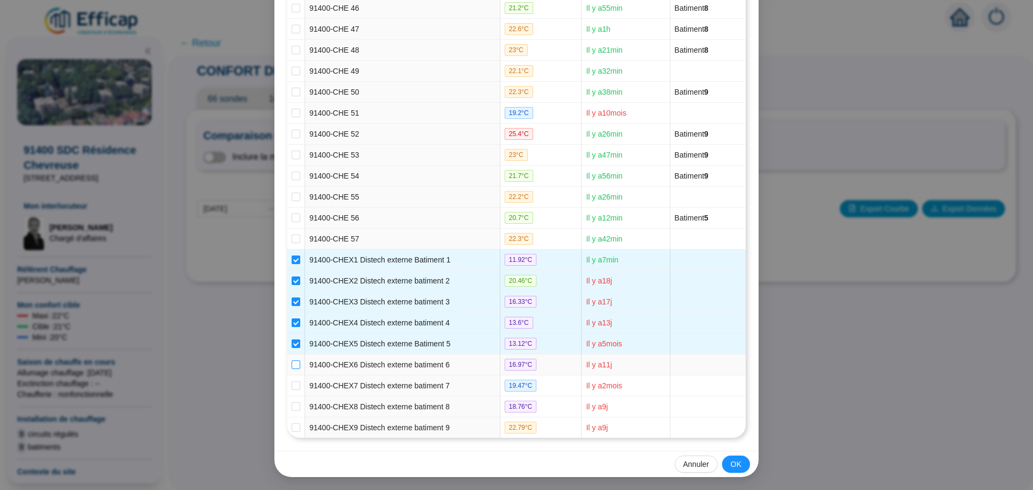
click at [292, 364] on input "checkbox" at bounding box center [296, 364] width 9 height 9
checkbox input "true"
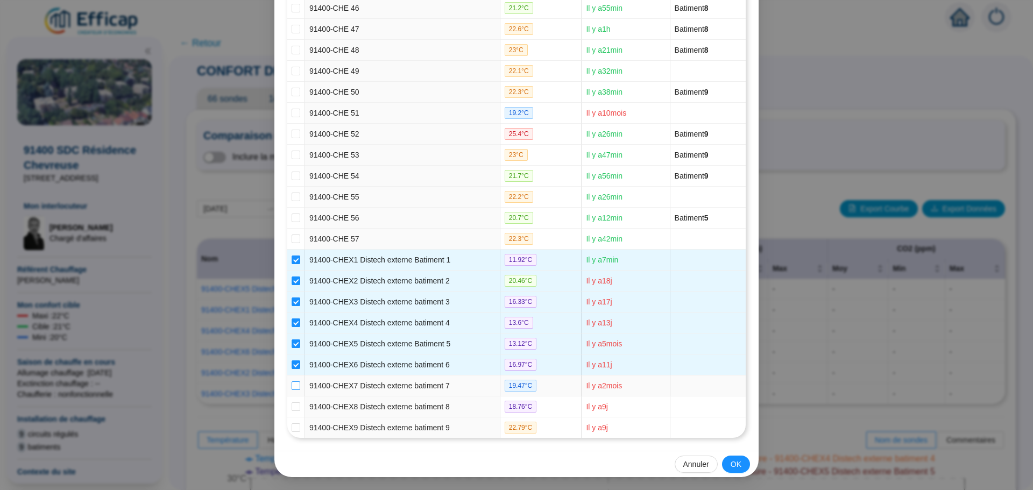
click at [292, 382] on input "checkbox" at bounding box center [296, 385] width 9 height 9
checkbox input "true"
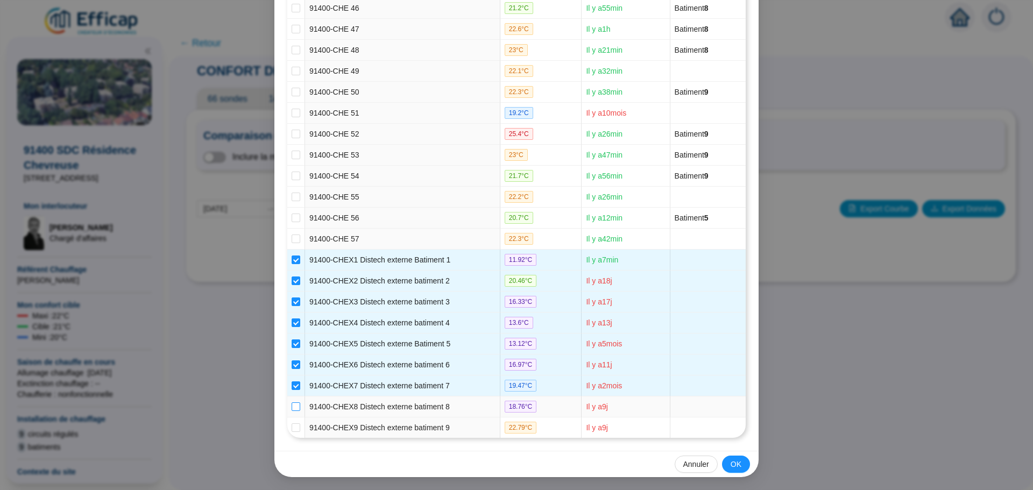
click at [294, 406] on input "checkbox" at bounding box center [296, 406] width 9 height 9
checkbox input "true"
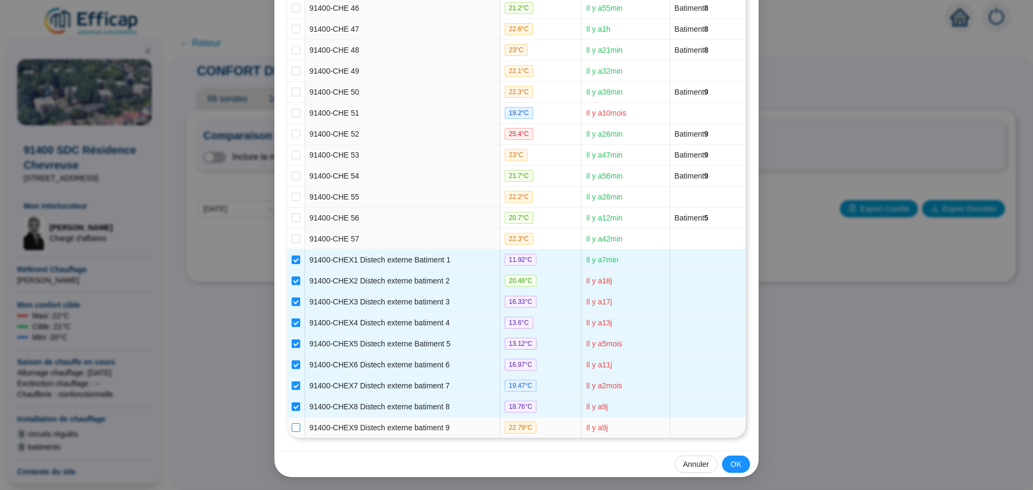
click at [292, 425] on input "checkbox" at bounding box center [296, 427] width 9 height 9
checkbox input "true"
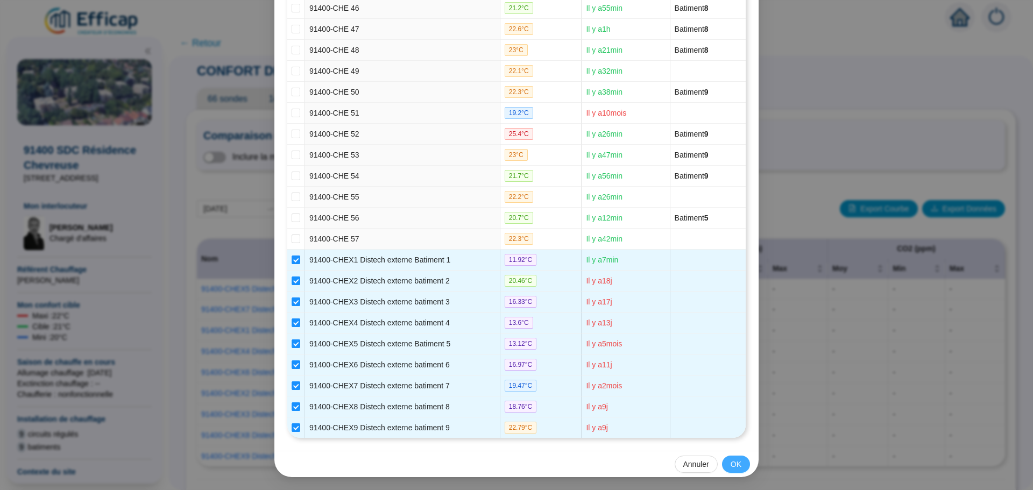
click at [732, 466] on span "OK" at bounding box center [736, 464] width 11 height 11
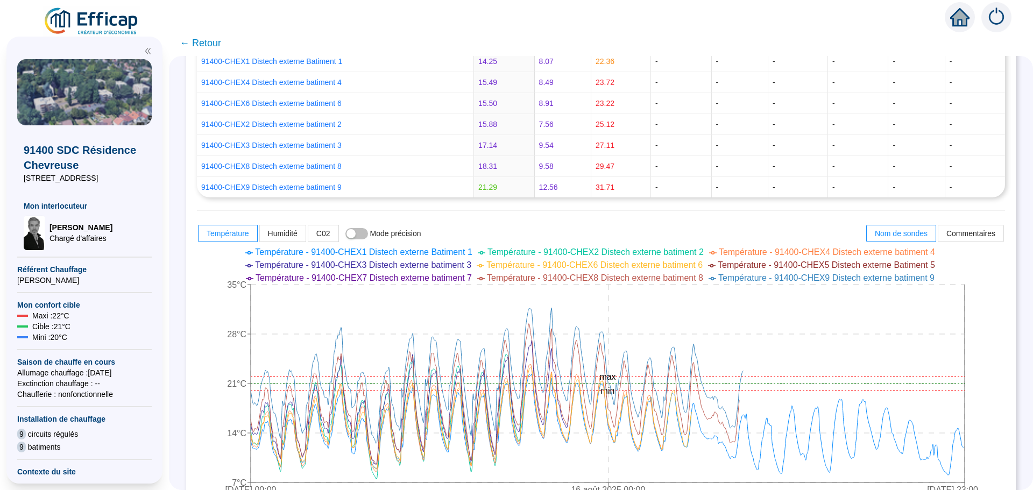
scroll to position [377, 0]
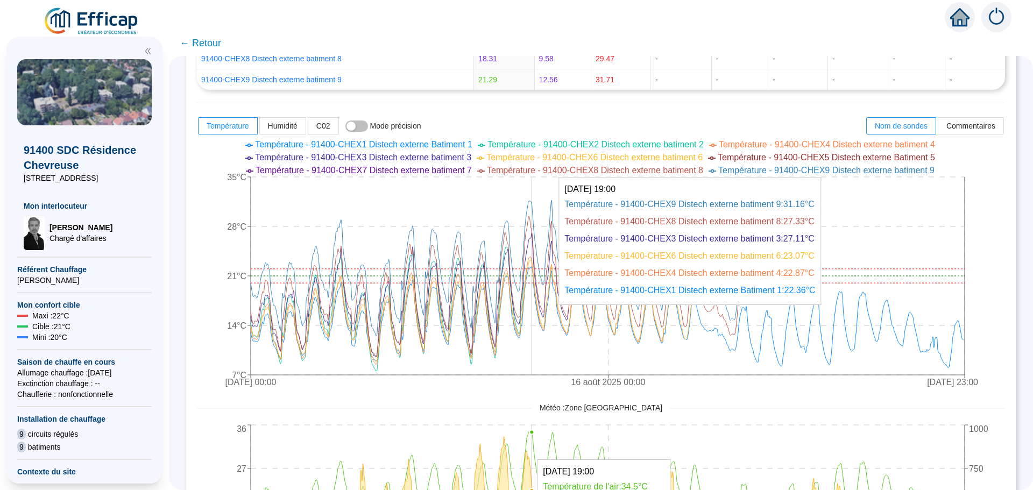
drag, startPoint x: 557, startPoint y: 261, endPoint x: 540, endPoint y: 255, distance: 18.9
click at [540, 255] on icon "1 août 2025 00:00 16 août 2025 00:00 30 août 2025 23:00 7°C 14°C 21°C 28°C 35°C…" at bounding box center [593, 265] width 792 height 258
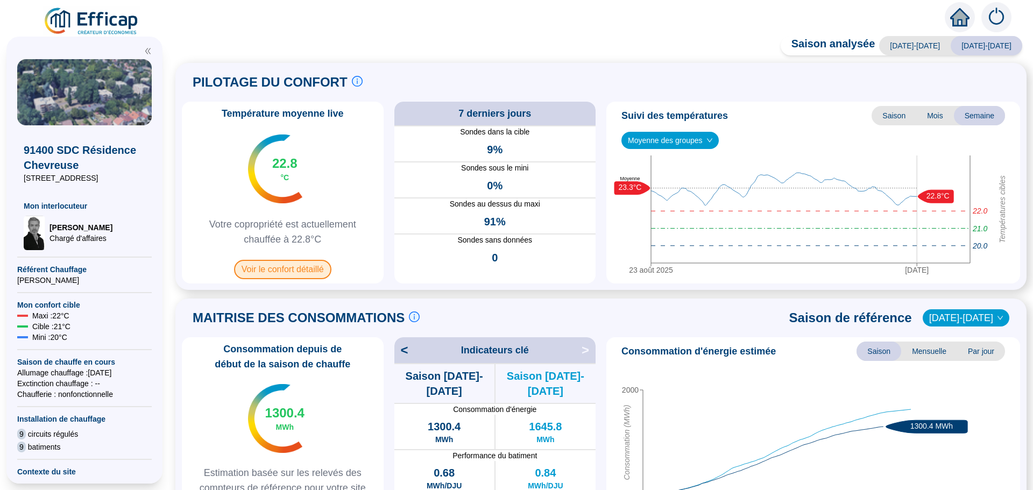
click at [260, 274] on span "Voir le confort détaillé" at bounding box center [282, 269] width 97 height 19
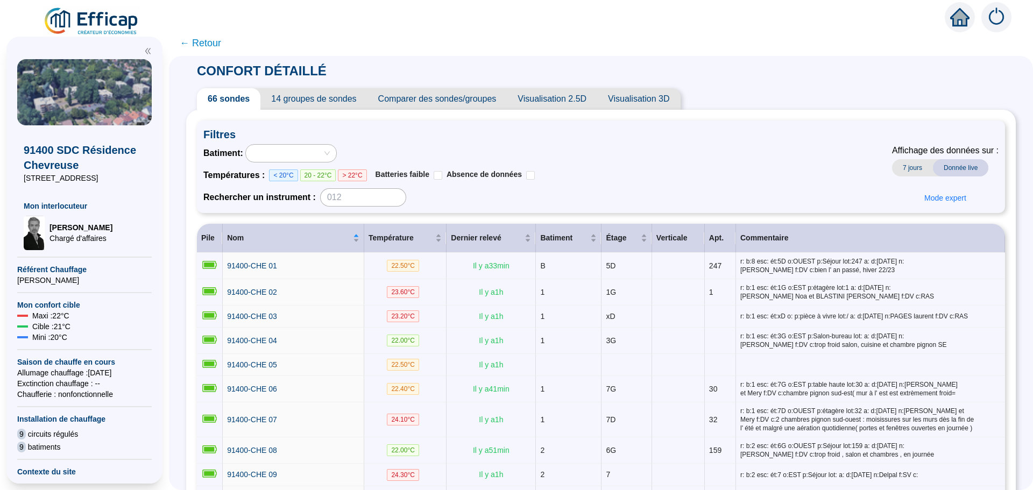
click at [471, 98] on span "Comparer des sondes/groupes" at bounding box center [437, 99] width 140 height 22
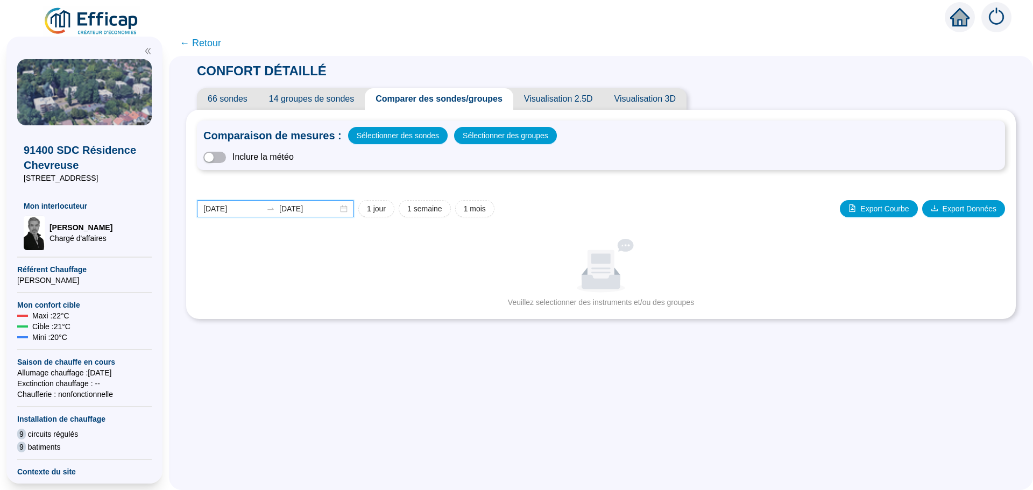
click at [249, 209] on input "[DATE]" at bounding box center [232, 208] width 59 height 11
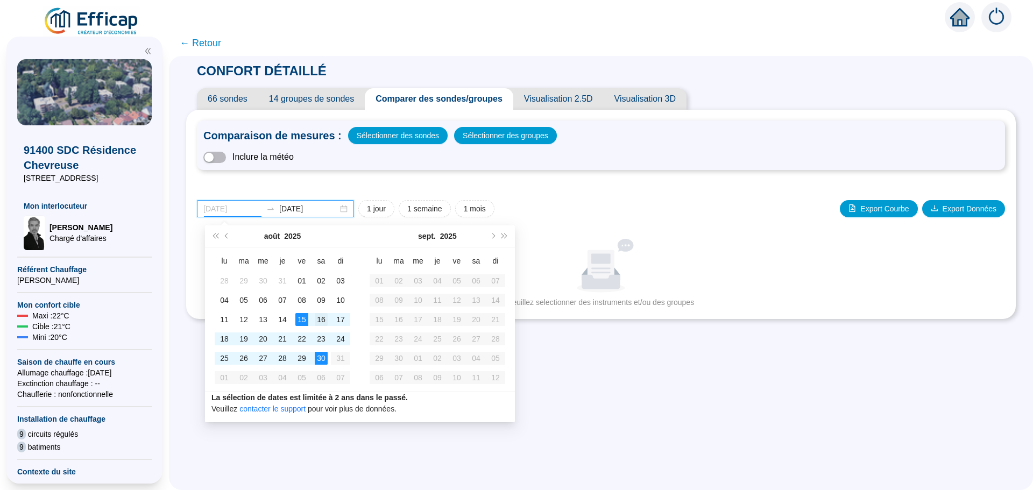
type input "[DATE]"
click at [321, 322] on div "16" at bounding box center [321, 319] width 13 height 13
type input "[DATE]"
click at [319, 352] on div "30" at bounding box center [321, 358] width 13 height 13
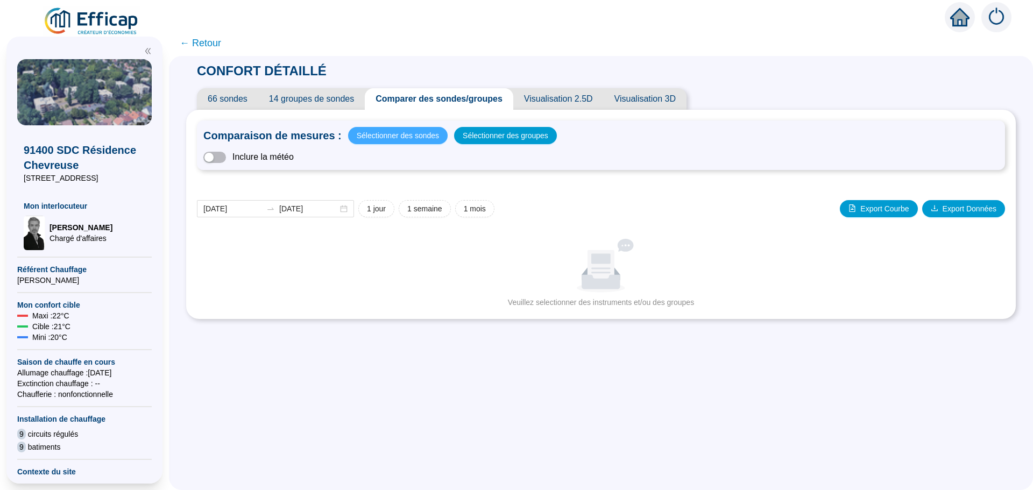
click at [394, 140] on span "Sélectionner des sondes" at bounding box center [398, 135] width 82 height 15
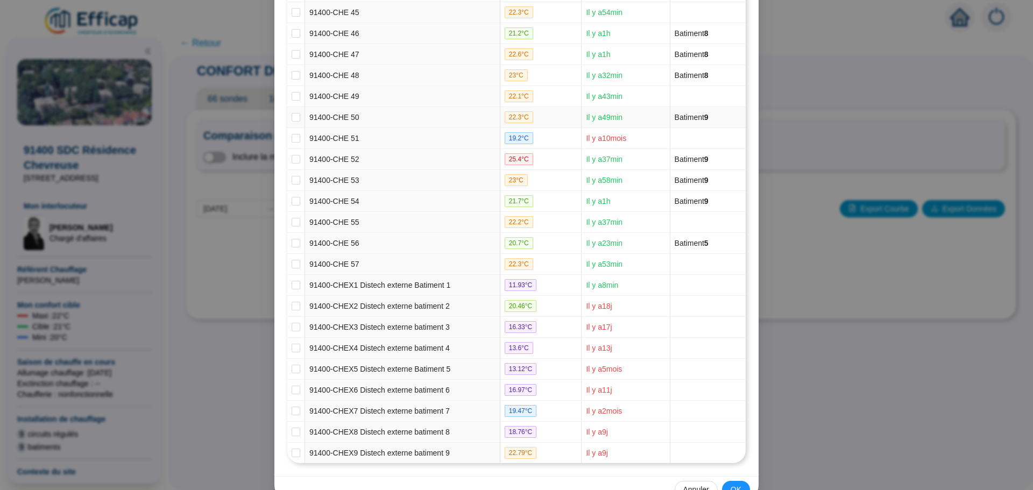
scroll to position [1101, 0]
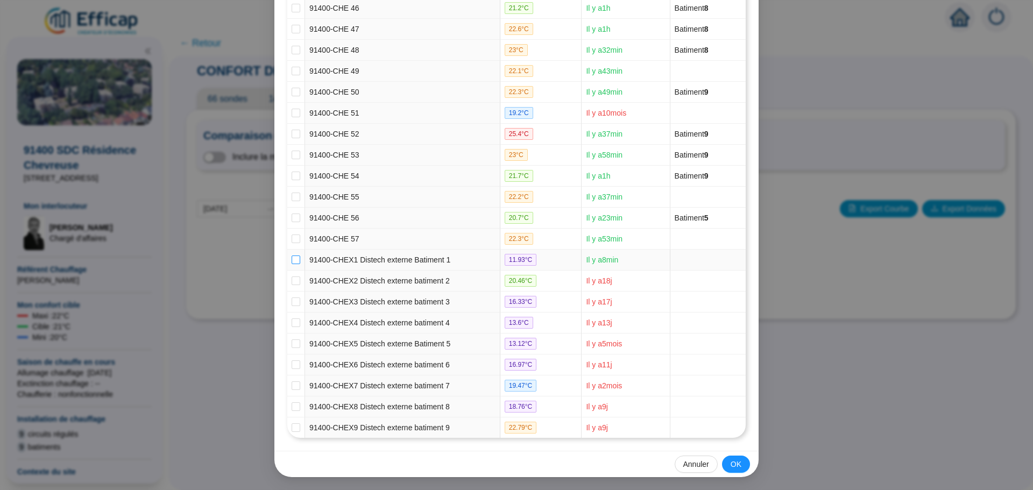
click at [294, 258] on input "checkbox" at bounding box center [296, 260] width 9 height 9
checkbox input "true"
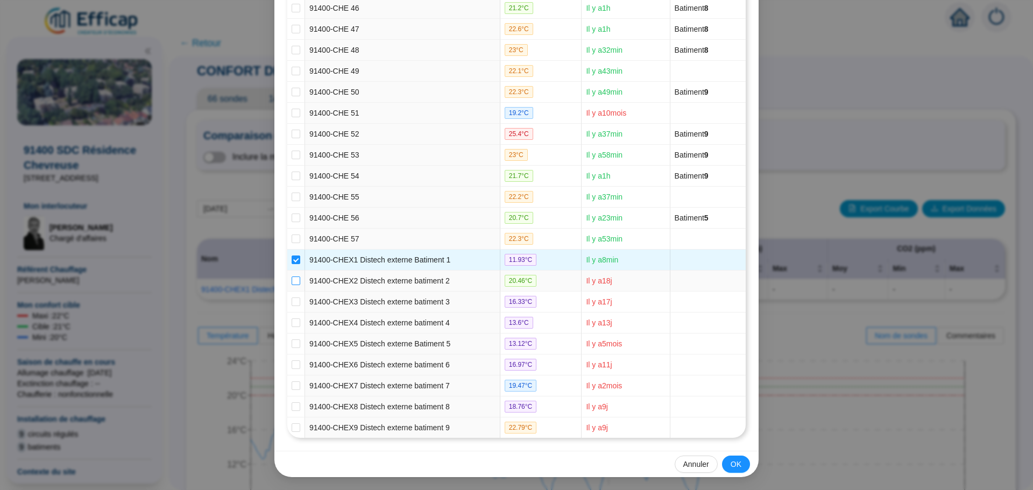
click at [292, 282] on input "checkbox" at bounding box center [296, 281] width 9 height 9
checkbox input "true"
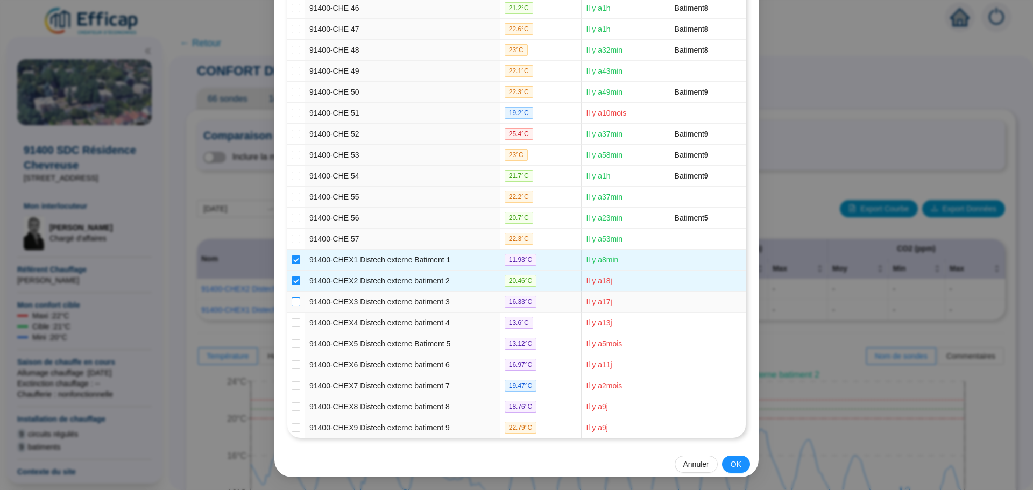
click at [292, 304] on input "checkbox" at bounding box center [296, 302] width 9 height 9
checkbox input "true"
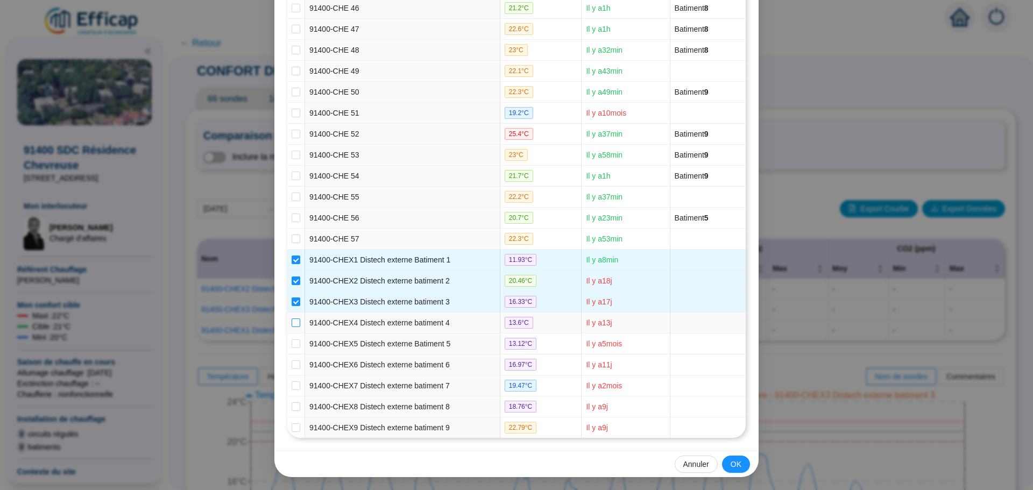
click at [292, 321] on input "checkbox" at bounding box center [296, 323] width 9 height 9
checkbox input "true"
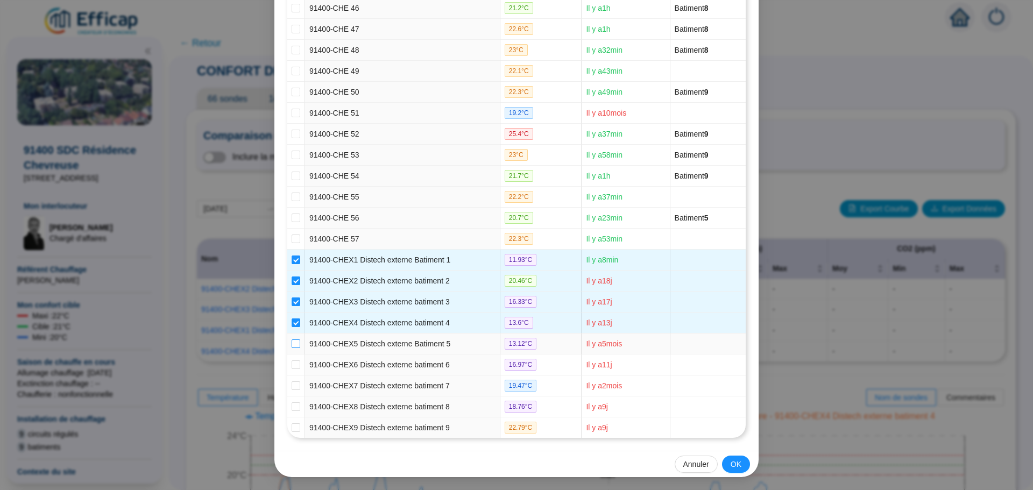
click at [292, 339] on label at bounding box center [296, 343] width 9 height 11
click at [292, 340] on input "checkbox" at bounding box center [296, 344] width 9 height 9
checkbox input "true"
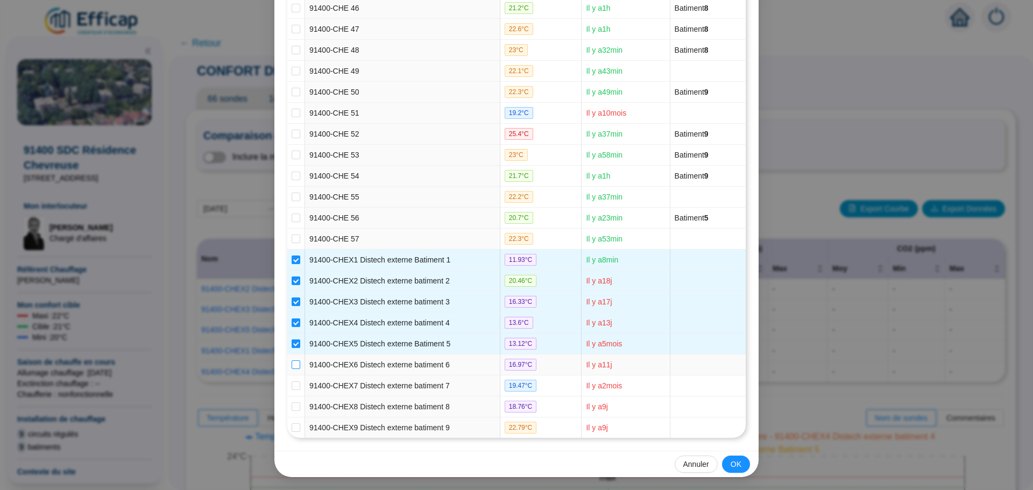
click at [292, 362] on input "checkbox" at bounding box center [296, 364] width 9 height 9
checkbox input "true"
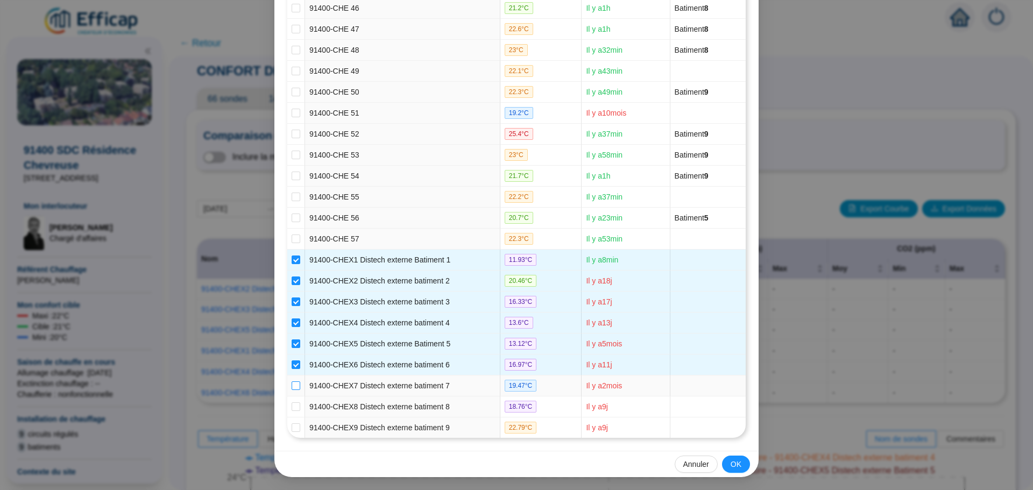
click at [292, 384] on input "checkbox" at bounding box center [296, 385] width 9 height 9
checkbox input "true"
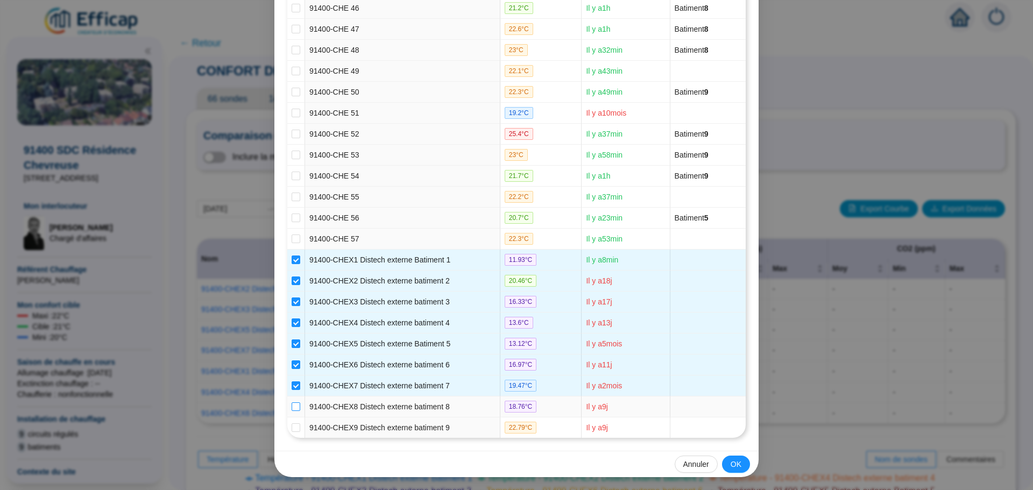
click at [293, 404] on input "checkbox" at bounding box center [296, 406] width 9 height 9
checkbox input "true"
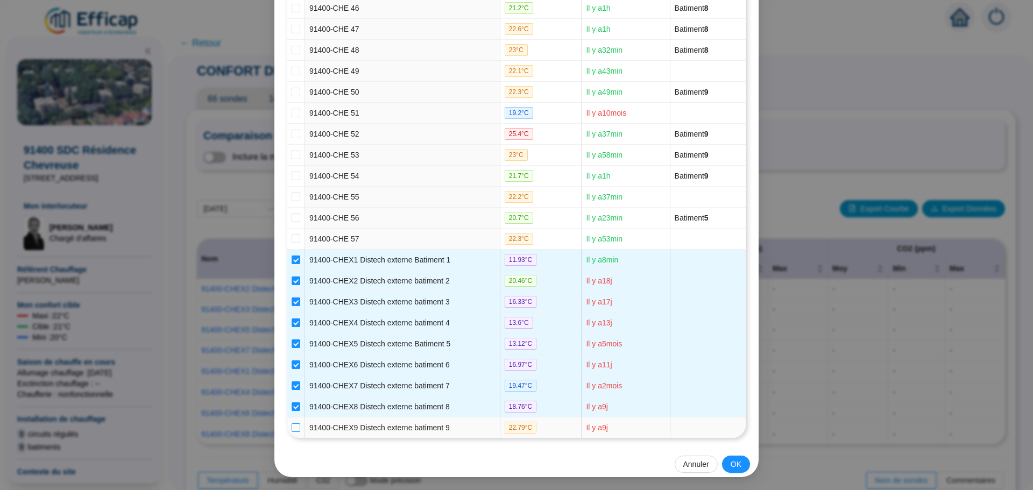
click at [292, 426] on input "checkbox" at bounding box center [296, 427] width 9 height 9
checkbox input "true"
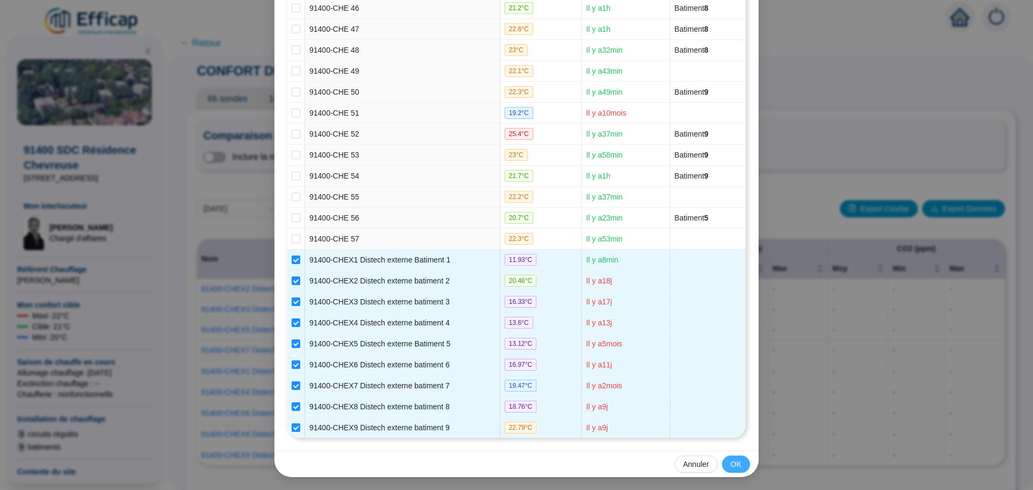
click at [722, 461] on button "OK" at bounding box center [736, 464] width 28 height 17
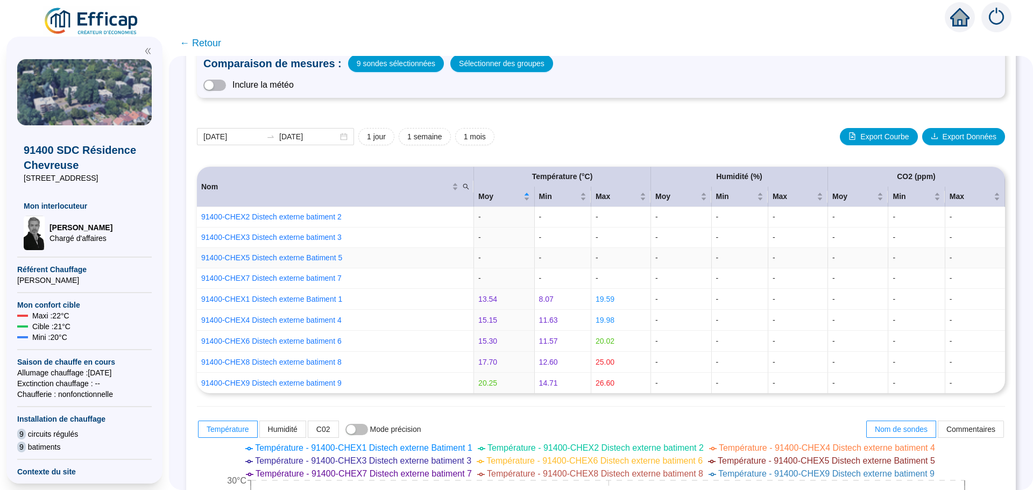
scroll to position [0, 0]
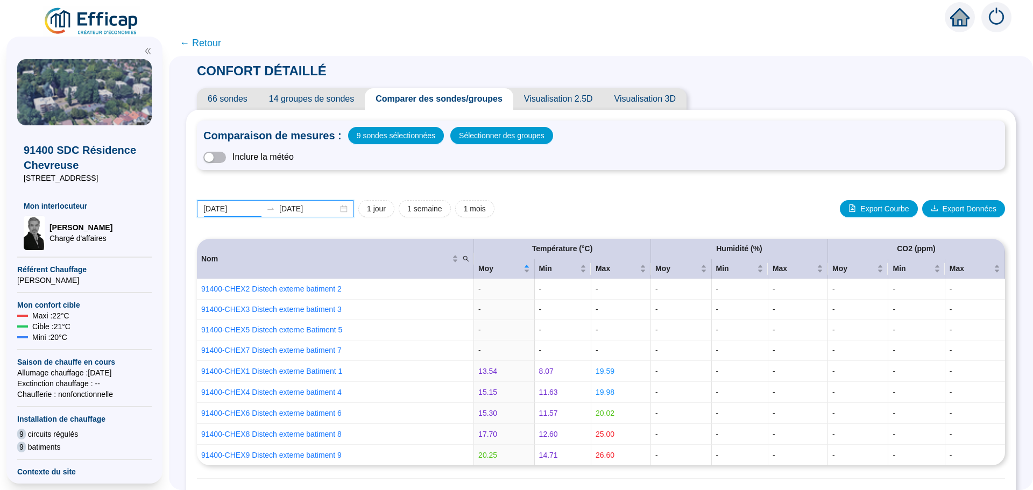
click at [249, 209] on input "[DATE]" at bounding box center [232, 208] width 59 height 11
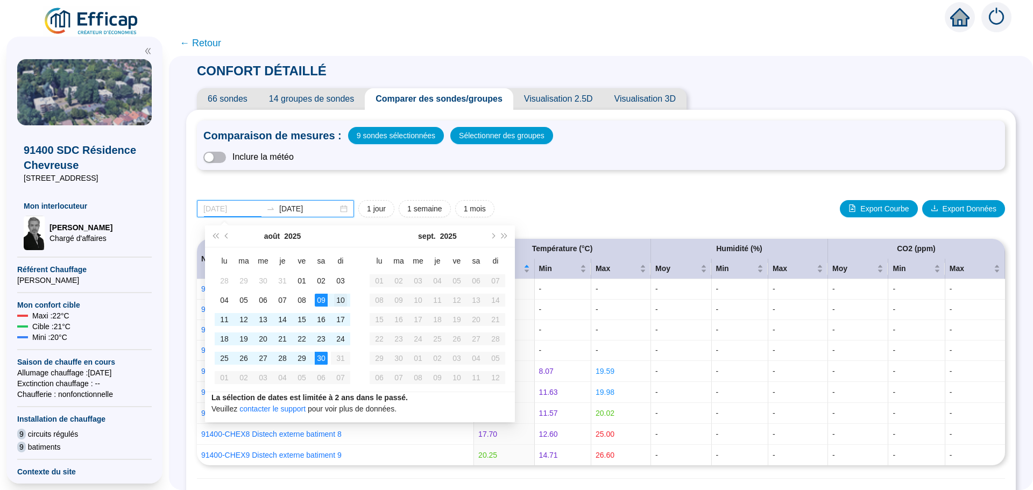
type input "[DATE]"
click at [341, 302] on div "10" at bounding box center [340, 300] width 13 height 13
type input "[DATE]"
click at [318, 358] on div "30" at bounding box center [321, 358] width 13 height 13
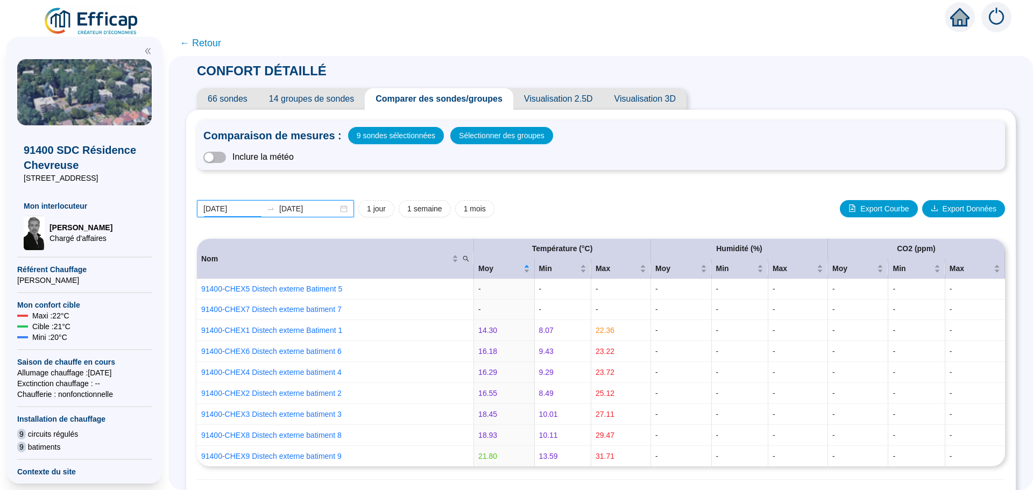
click at [252, 205] on input "[DATE]" at bounding box center [232, 208] width 59 height 11
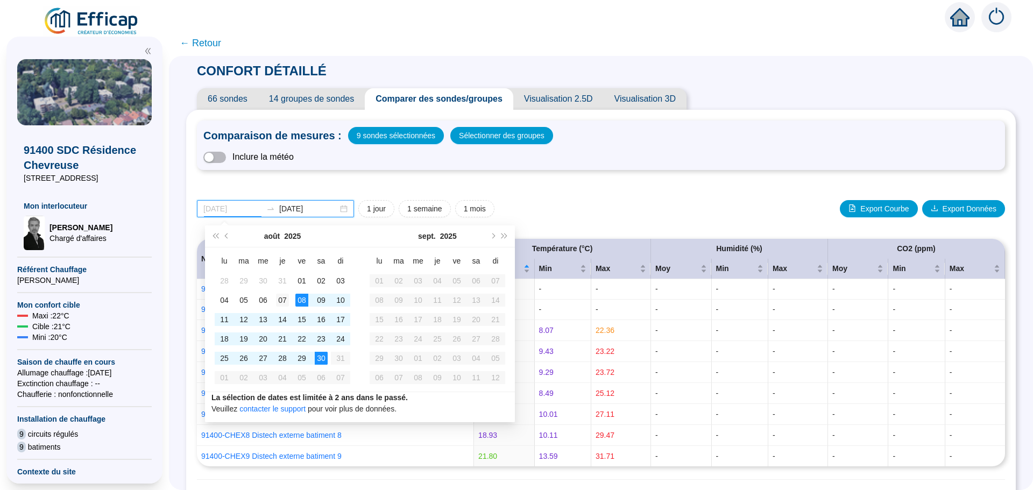
type input "[DATE]"
click at [287, 299] on div "07" at bounding box center [282, 300] width 13 height 13
type input "[DATE]"
click at [326, 356] on div "30" at bounding box center [321, 358] width 13 height 13
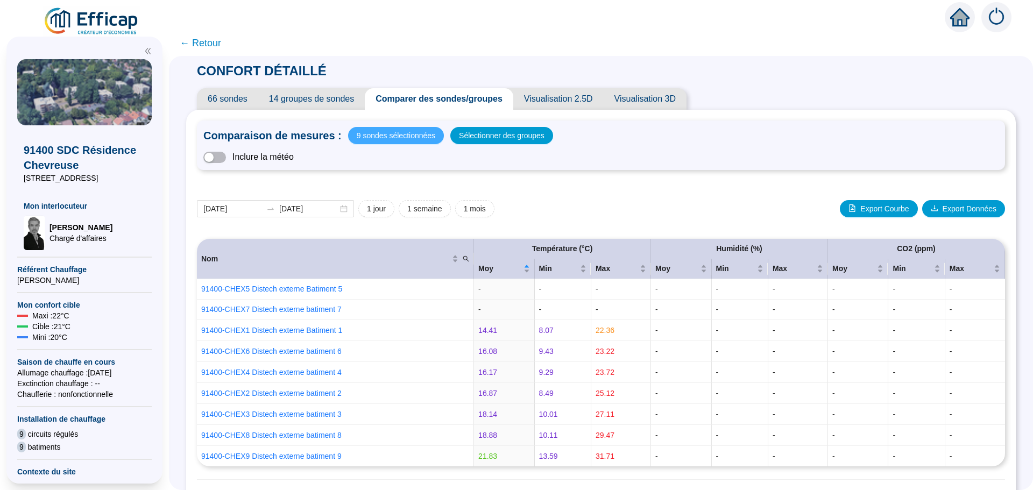
click at [392, 135] on span "9 sondes sélectionnées" at bounding box center [396, 135] width 79 height 15
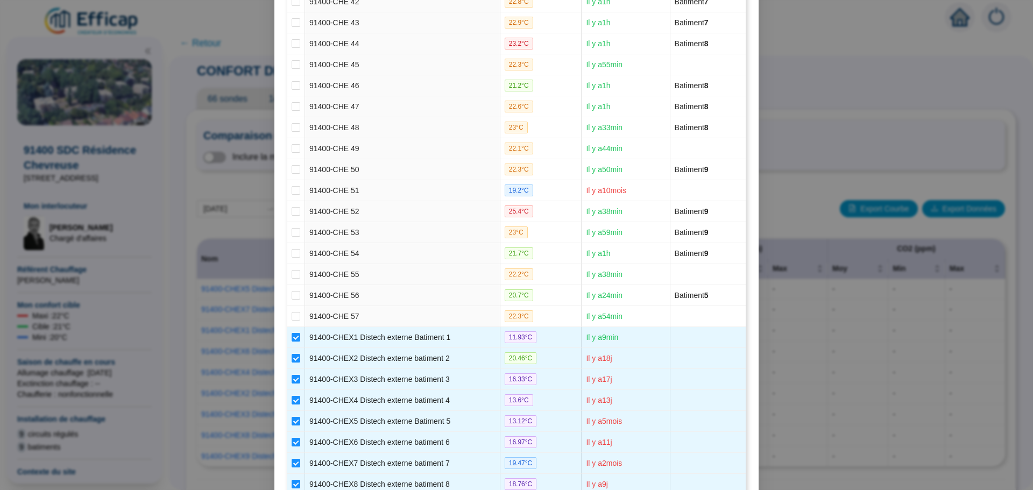
scroll to position [1076, 0]
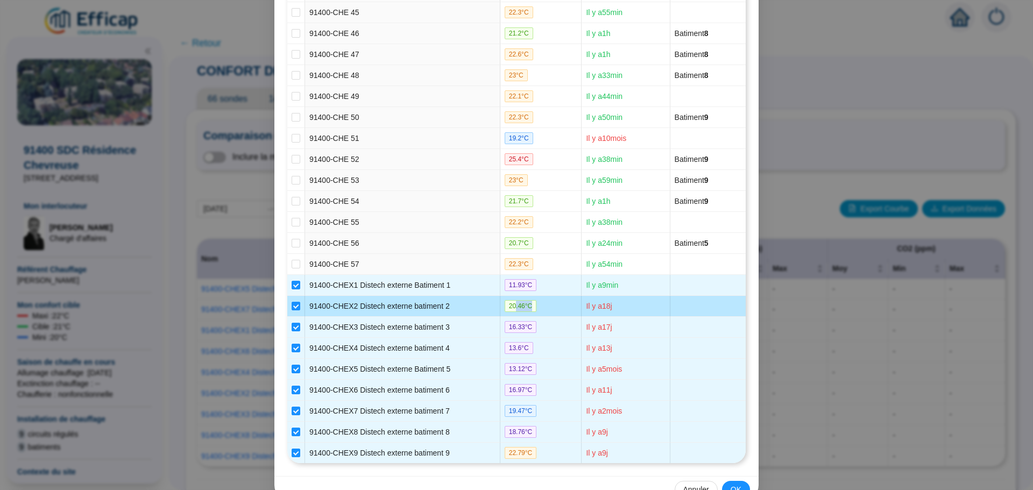
click at [513, 315] on td "20.46 °C" at bounding box center [541, 306] width 82 height 21
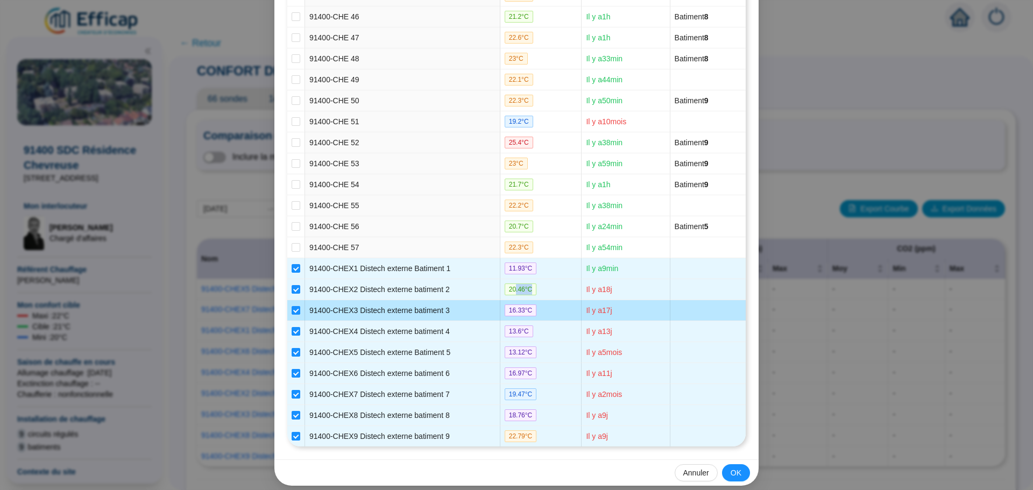
scroll to position [1101, 0]
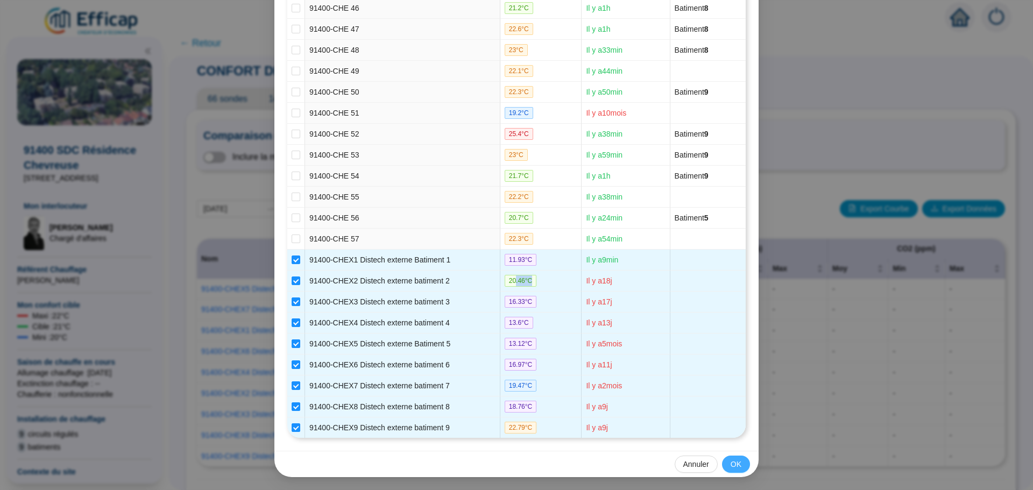
click at [726, 467] on button "OK" at bounding box center [736, 464] width 28 height 17
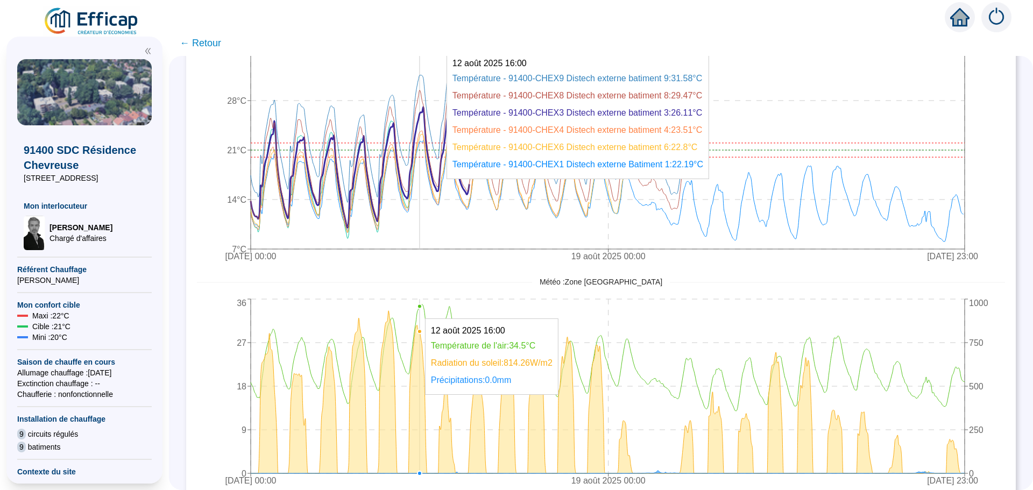
scroll to position [484, 0]
